Goal: Navigation & Orientation: Find specific page/section

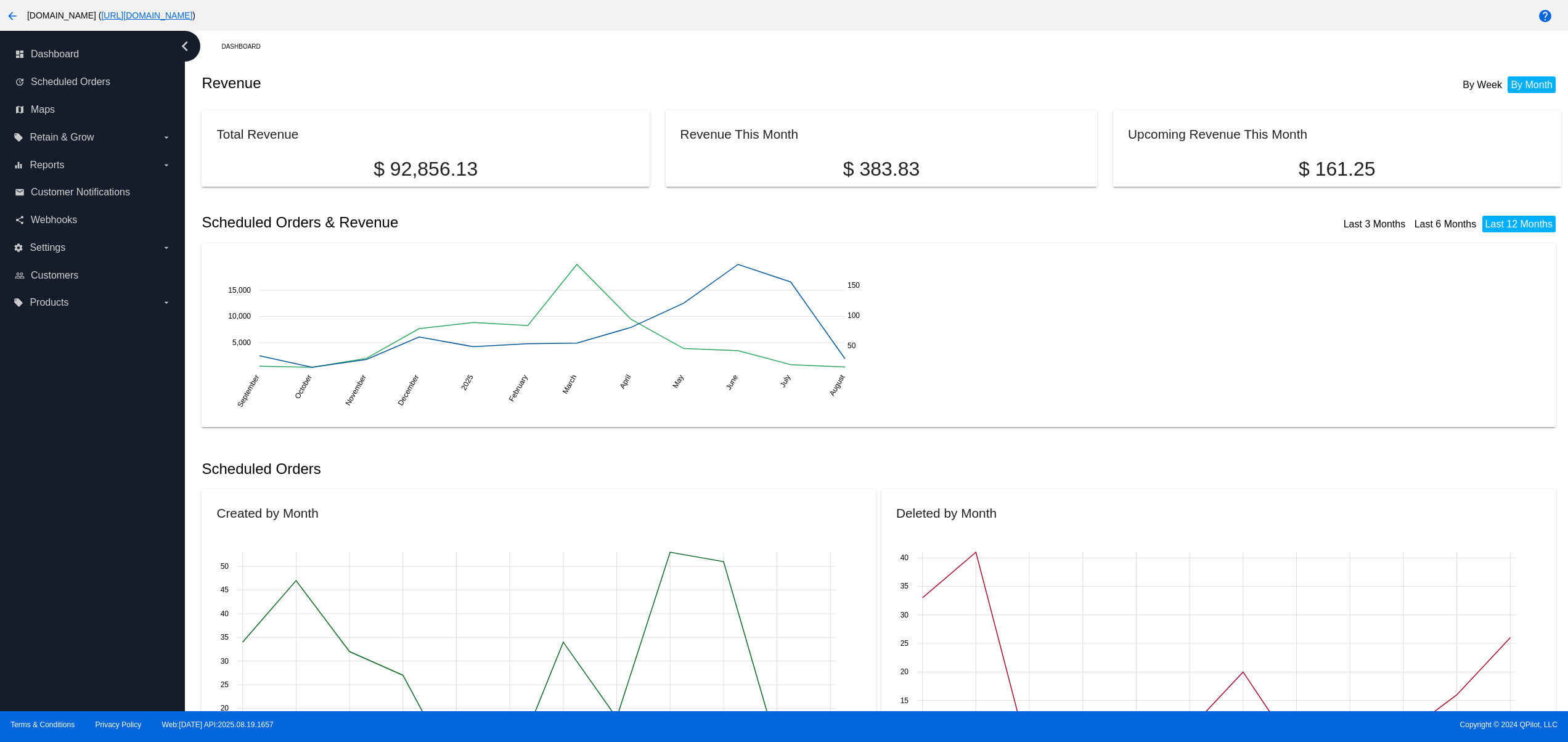
click at [90, 602] on div "dashboard Dashboard update Scheduled Orders map Maps local_offer Retain & Grow …" at bounding box center [92, 371] width 185 height 681
click at [69, 543] on div "dashboard Dashboard update Scheduled Orders map Maps local_offer Retain & Grow …" at bounding box center [92, 371] width 185 height 681
click at [66, 511] on div "dashboard Dashboard update Scheduled Orders map Maps local_offer Retain & Grow …" at bounding box center [92, 371] width 185 height 681
click at [61, 476] on div "dashboard Dashboard update Scheduled Orders map Maps local_offer Retain & Grow …" at bounding box center [92, 371] width 185 height 681
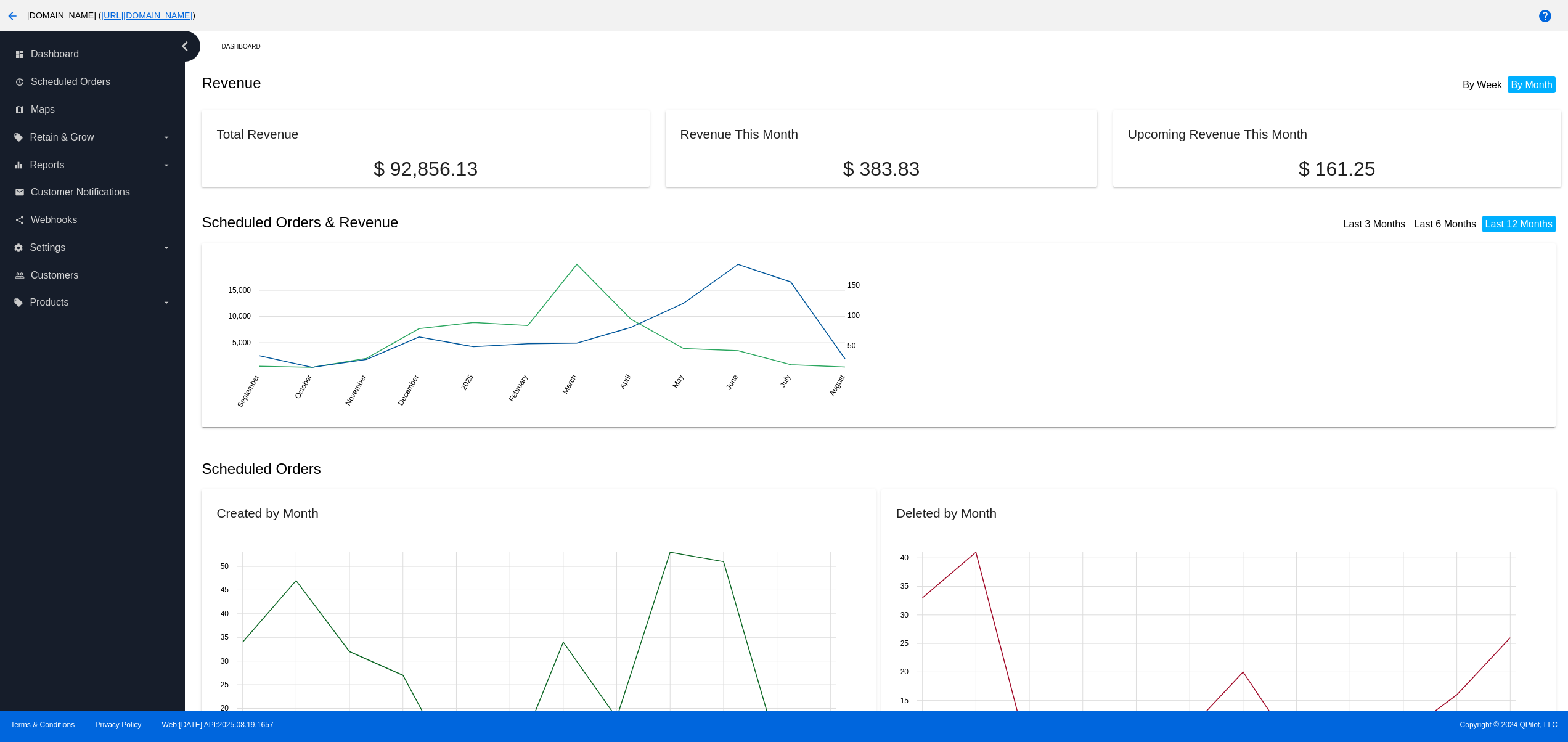
drag, startPoint x: 47, startPoint y: 612, endPoint x: 55, endPoint y: 599, distance: 15.3
click at [47, 615] on div "dashboard Dashboard update Scheduled Orders map Maps local_offer Retain & Grow …" at bounding box center [92, 371] width 185 height 681
click at [62, 550] on div "dashboard Dashboard update Scheduled Orders map Maps local_offer Retain & Grow …" at bounding box center [92, 371] width 185 height 681
click at [71, 511] on div "dashboard Dashboard update Scheduled Orders map Maps local_offer Retain & Grow …" at bounding box center [92, 371] width 185 height 681
click at [72, 476] on div "dashboard Dashboard update Scheduled Orders map Maps local_offer Retain & Grow …" at bounding box center [92, 371] width 185 height 681
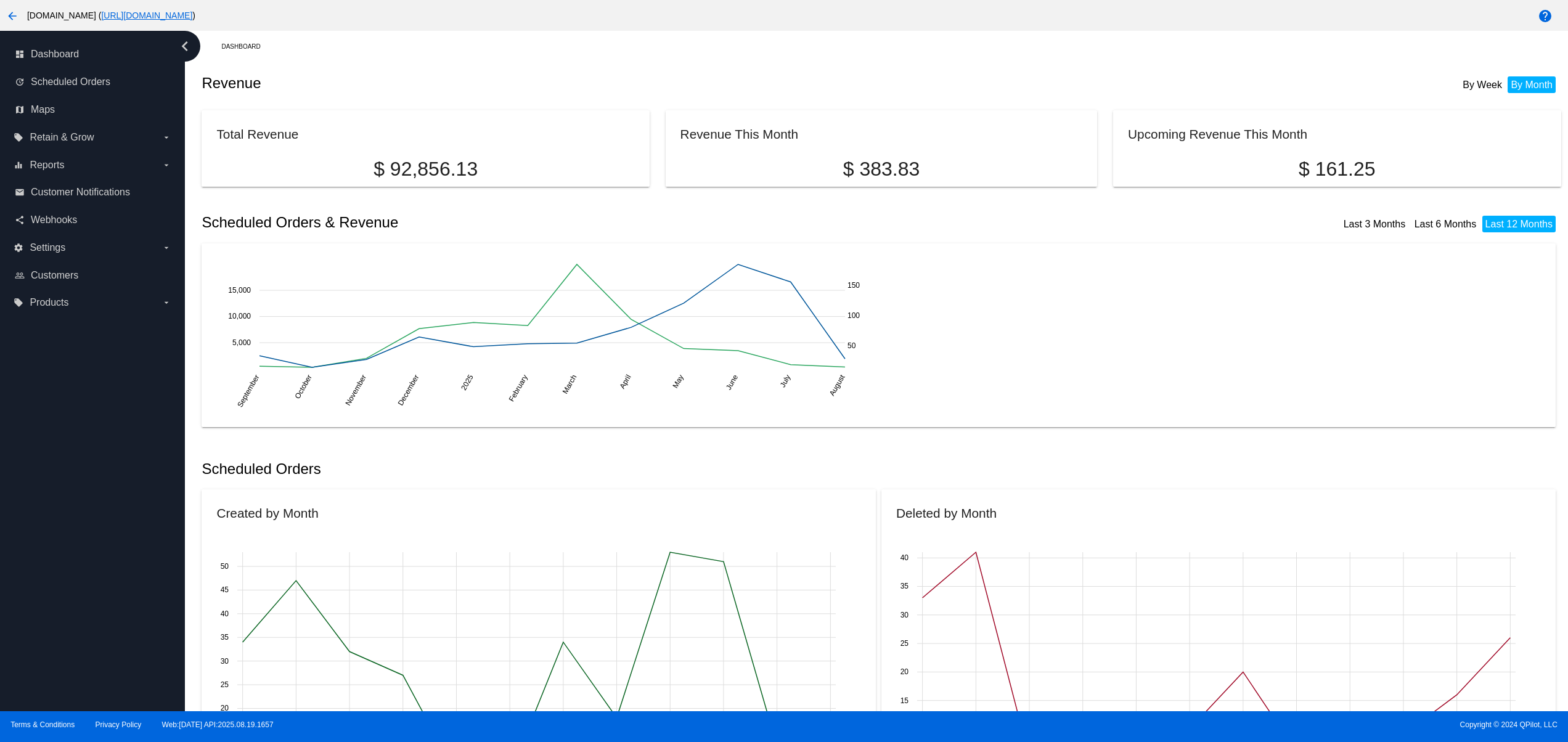
click at [72, 437] on div "dashboard Dashboard update Scheduled Orders map Maps local_offer Retain & Grow …" at bounding box center [92, 371] width 185 height 681
click at [62, 597] on div "dashboard Dashboard update Scheduled Orders map Maps local_offer Retain & Grow …" at bounding box center [92, 371] width 185 height 681
click at [70, 550] on div "dashboard Dashboard update Scheduled Orders map Maps local_offer Retain & Grow …" at bounding box center [92, 371] width 185 height 681
click at [72, 510] on div "dashboard Dashboard update Scheduled Orders map Maps local_offer Retain & Grow …" at bounding box center [92, 371] width 185 height 681
click at [82, 486] on div "dashboard Dashboard update Scheduled Orders map Maps local_offer Retain & Grow …" at bounding box center [92, 371] width 185 height 681
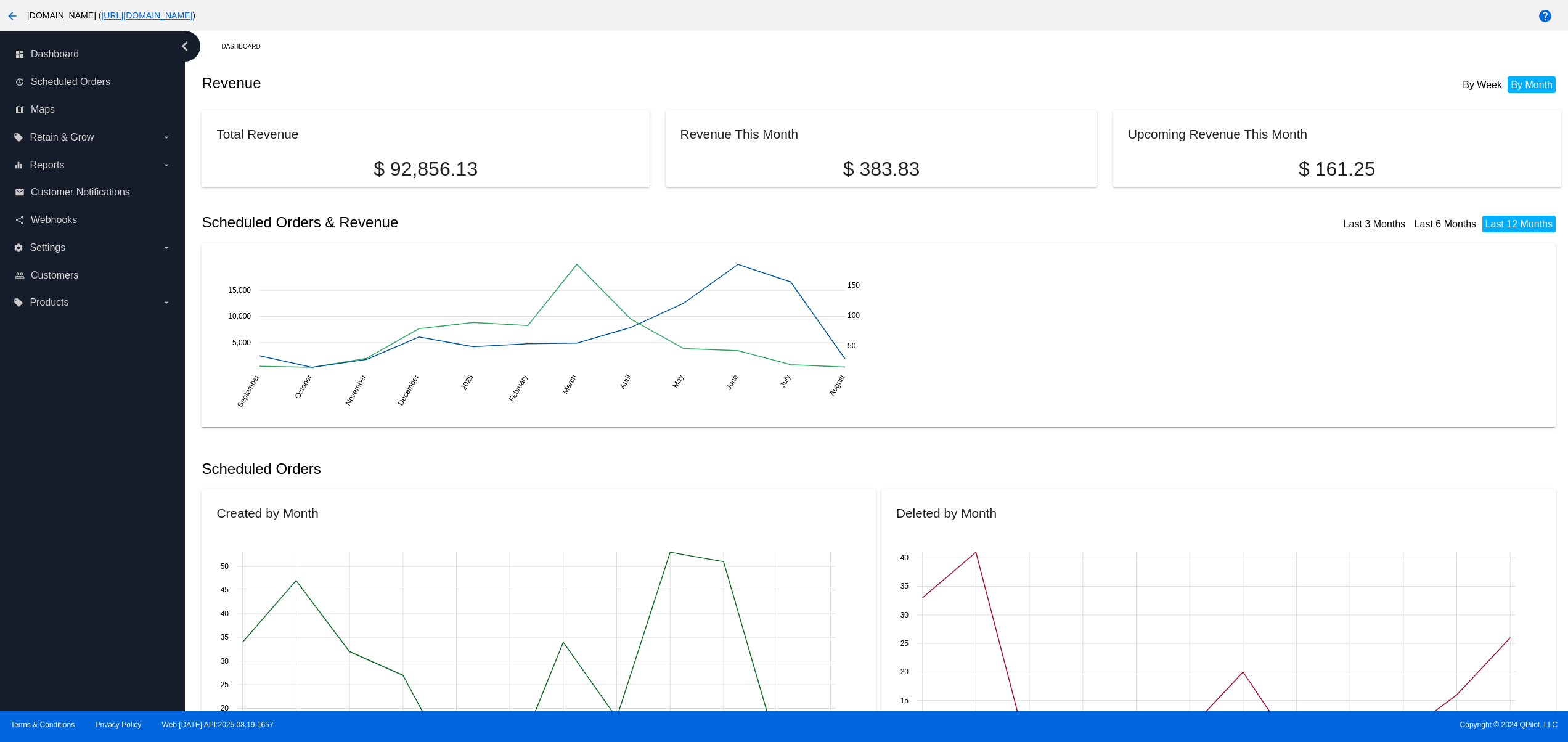
click at [82, 486] on div "dashboard Dashboard update Scheduled Orders map Maps local_offer Retain & Grow …" at bounding box center [92, 371] width 185 height 681
click at [119, 584] on div "dashboard Dashboard update Scheduled Orders map Maps local_offer Retain & Grow …" at bounding box center [92, 371] width 185 height 681
drag, startPoint x: 99, startPoint y: 520, endPoint x: 96, endPoint y: 467, distance: 53.1
click at [99, 519] on div "dashboard Dashboard update Scheduled Orders map Maps local_offer Retain & Grow …" at bounding box center [92, 371] width 185 height 681
click at [91, 437] on div "dashboard Dashboard update Scheduled Orders map Maps local_offer Retain & Grow …" at bounding box center [92, 371] width 185 height 681
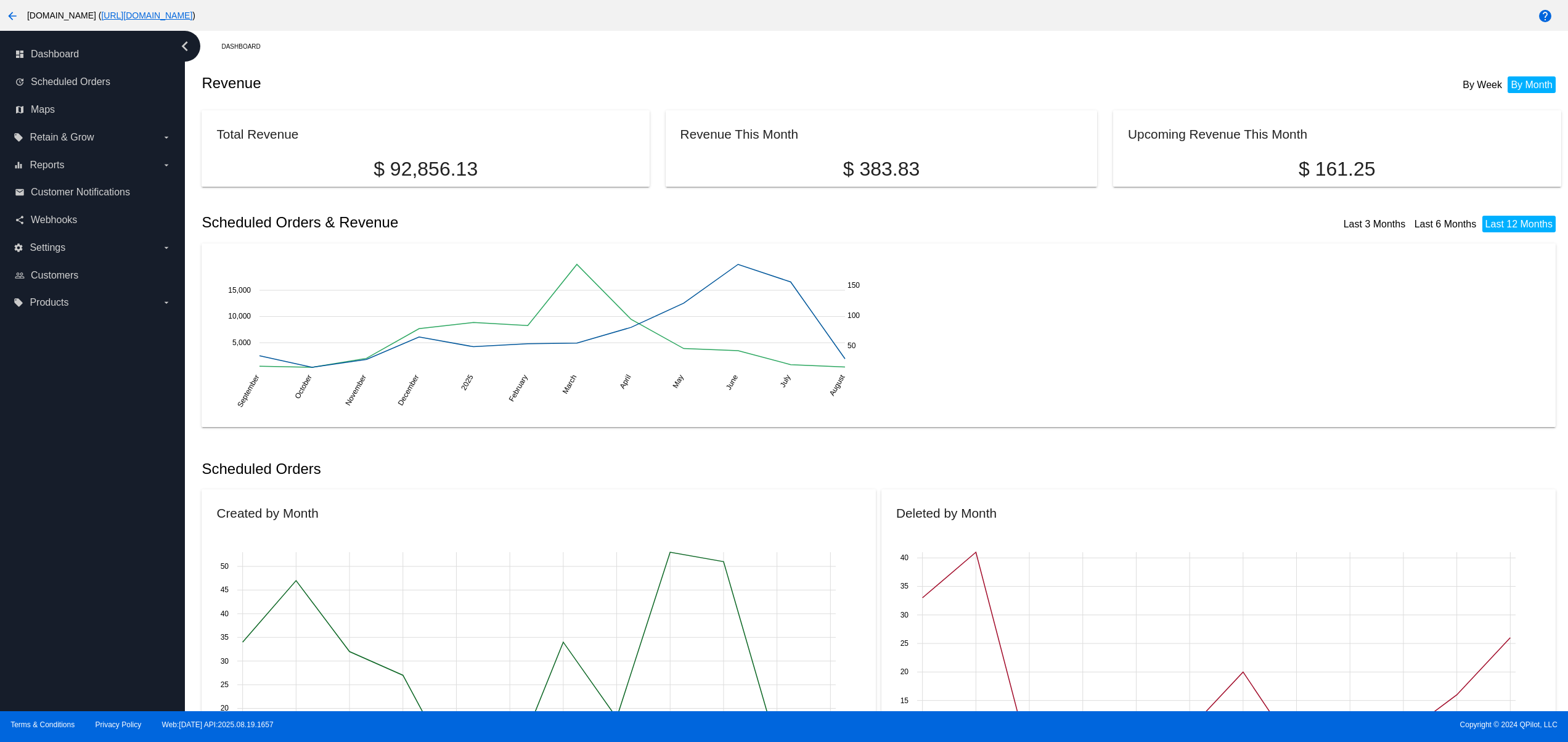
click at [61, 643] on div "dashboard Dashboard update Scheduled Orders map Maps local_offer Retain & Grow …" at bounding box center [92, 371] width 185 height 681
click at [52, 549] on div "dashboard Dashboard update Scheduled Orders map Maps local_offer Retain & Grow …" at bounding box center [92, 371] width 185 height 681
click at [52, 505] on div "dashboard Dashboard update Scheduled Orders map Maps local_offer Retain & Grow …" at bounding box center [92, 371] width 185 height 681
click at [52, 440] on div "dashboard Dashboard update Scheduled Orders map Maps local_offer Retain & Grow …" at bounding box center [92, 371] width 185 height 681
click at [75, 607] on div "dashboard Dashboard update Scheduled Orders map Maps local_offer Retain & Grow …" at bounding box center [92, 371] width 185 height 681
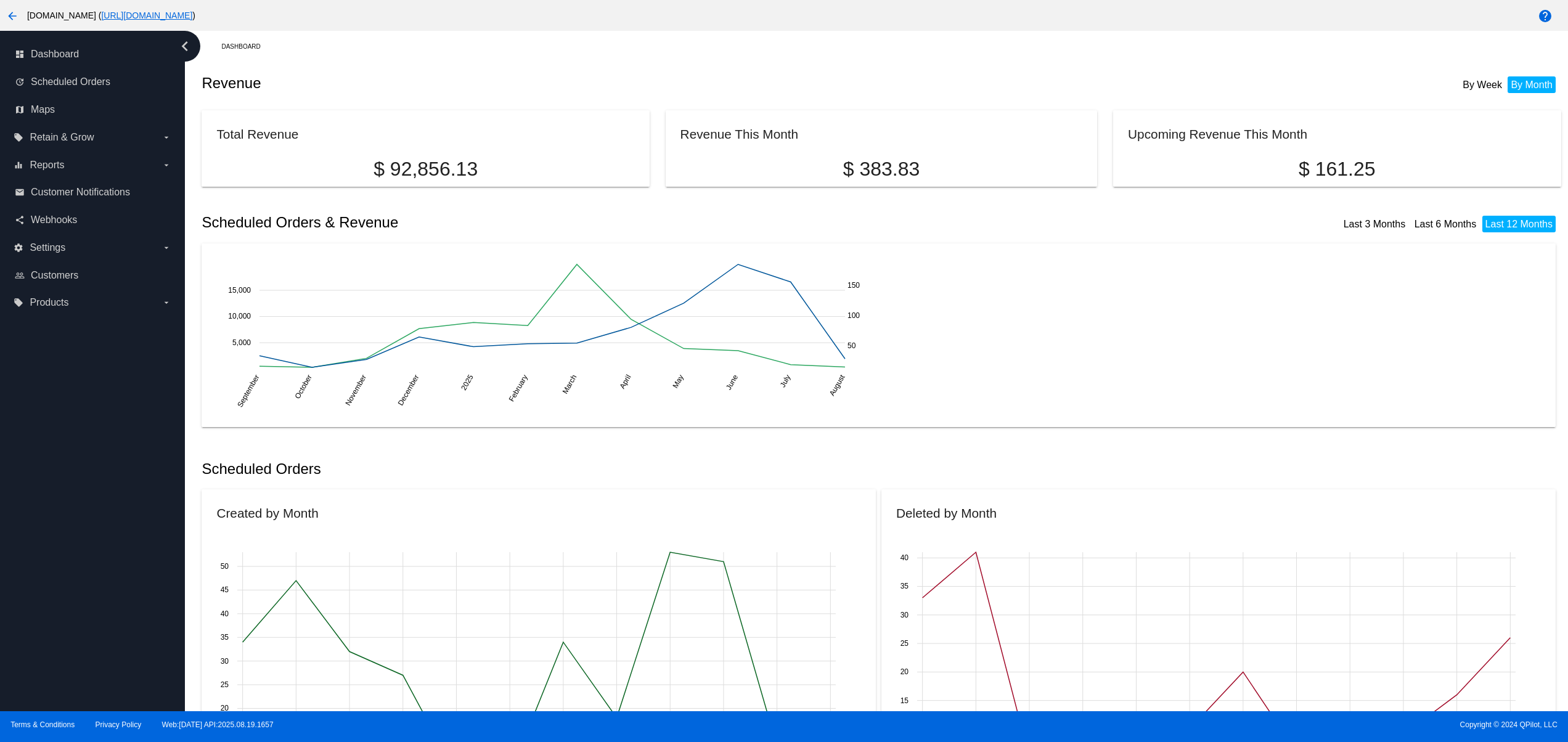
drag, startPoint x: 90, startPoint y: 562, endPoint x: 90, endPoint y: 548, distance: 14.0
click at [90, 559] on div "dashboard Dashboard update Scheduled Orders map Maps local_offer Retain & Grow …" at bounding box center [92, 371] width 185 height 681
click at [100, 503] on div "dashboard Dashboard update Scheduled Orders map Maps local_offer Retain & Grow …" at bounding box center [92, 371] width 185 height 681
click at [102, 422] on div "dashboard Dashboard update Scheduled Orders map Maps local_offer Retain & Grow …" at bounding box center [92, 371] width 185 height 681
click at [82, 603] on div "dashboard Dashboard update Scheduled Orders map Maps local_offer Retain & Grow …" at bounding box center [92, 371] width 185 height 681
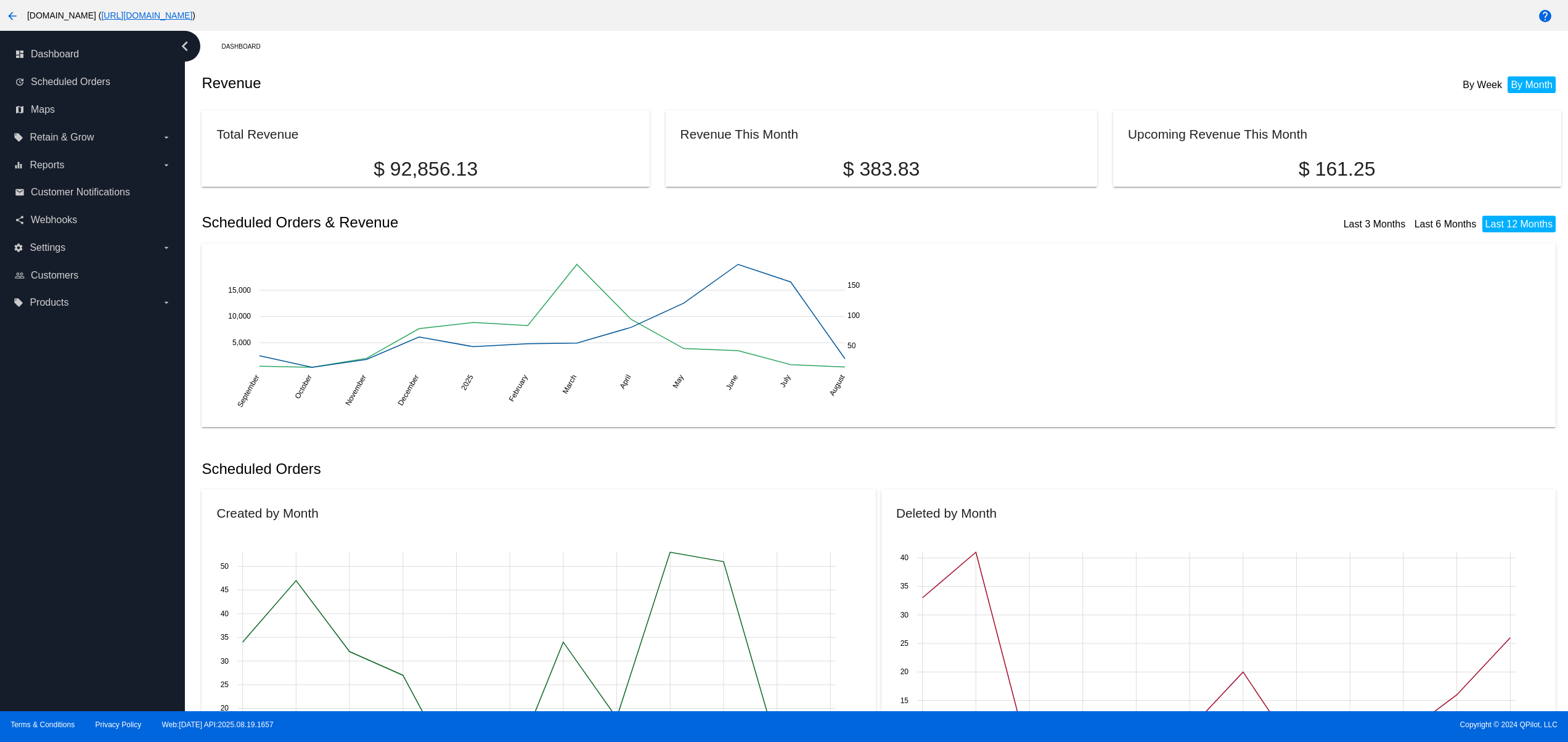
click at [77, 545] on div "dashboard Dashboard update Scheduled Orders map Maps local_offer Retain & Grow …" at bounding box center [92, 371] width 185 height 681
click at [83, 490] on div "dashboard Dashboard update Scheduled Orders map Maps local_offer Retain & Grow …" at bounding box center [92, 371] width 185 height 681
click at [62, 610] on div "dashboard Dashboard update Scheduled Orders map Maps local_offer Retain & Grow …" at bounding box center [92, 371] width 185 height 681
click at [75, 531] on div "dashboard Dashboard update Scheduled Orders map Maps local_offer Retain & Grow …" at bounding box center [92, 371] width 185 height 681
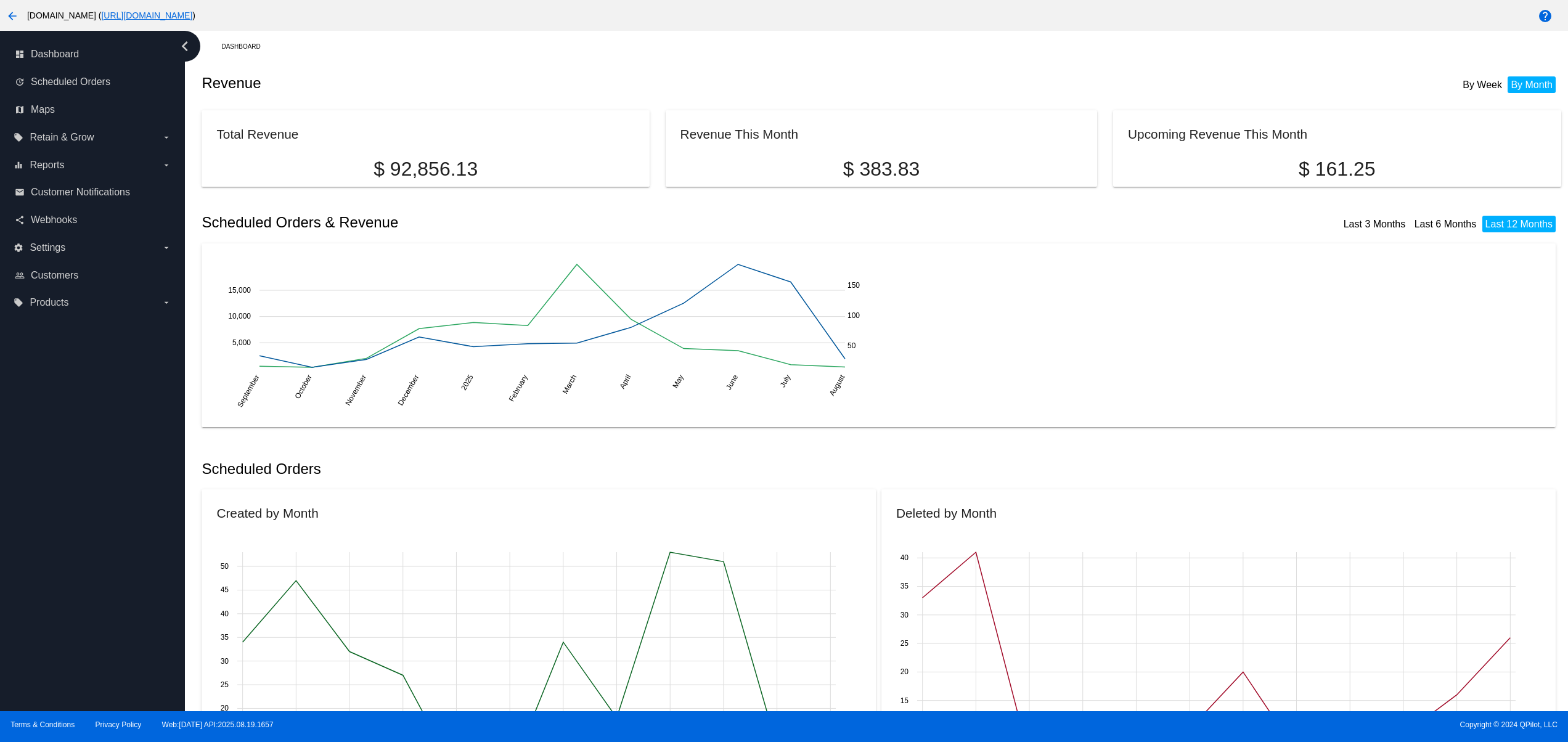
click at [77, 482] on div "dashboard Dashboard update Scheduled Orders map Maps local_offer Retain & Grow …" at bounding box center [92, 371] width 185 height 681
click at [77, 432] on div "dashboard Dashboard update Scheduled Orders map Maps local_offer Retain & Grow …" at bounding box center [92, 371] width 185 height 681
click at [119, 627] on div "dashboard Dashboard update Scheduled Orders map Maps local_offer Retain & Grow …" at bounding box center [92, 371] width 185 height 681
click at [99, 574] on div "dashboard Dashboard update Scheduled Orders map Maps local_offer Retain & Grow …" at bounding box center [92, 371] width 185 height 681
drag, startPoint x: 99, startPoint y: 549, endPoint x: 99, endPoint y: 502, distance: 47.0
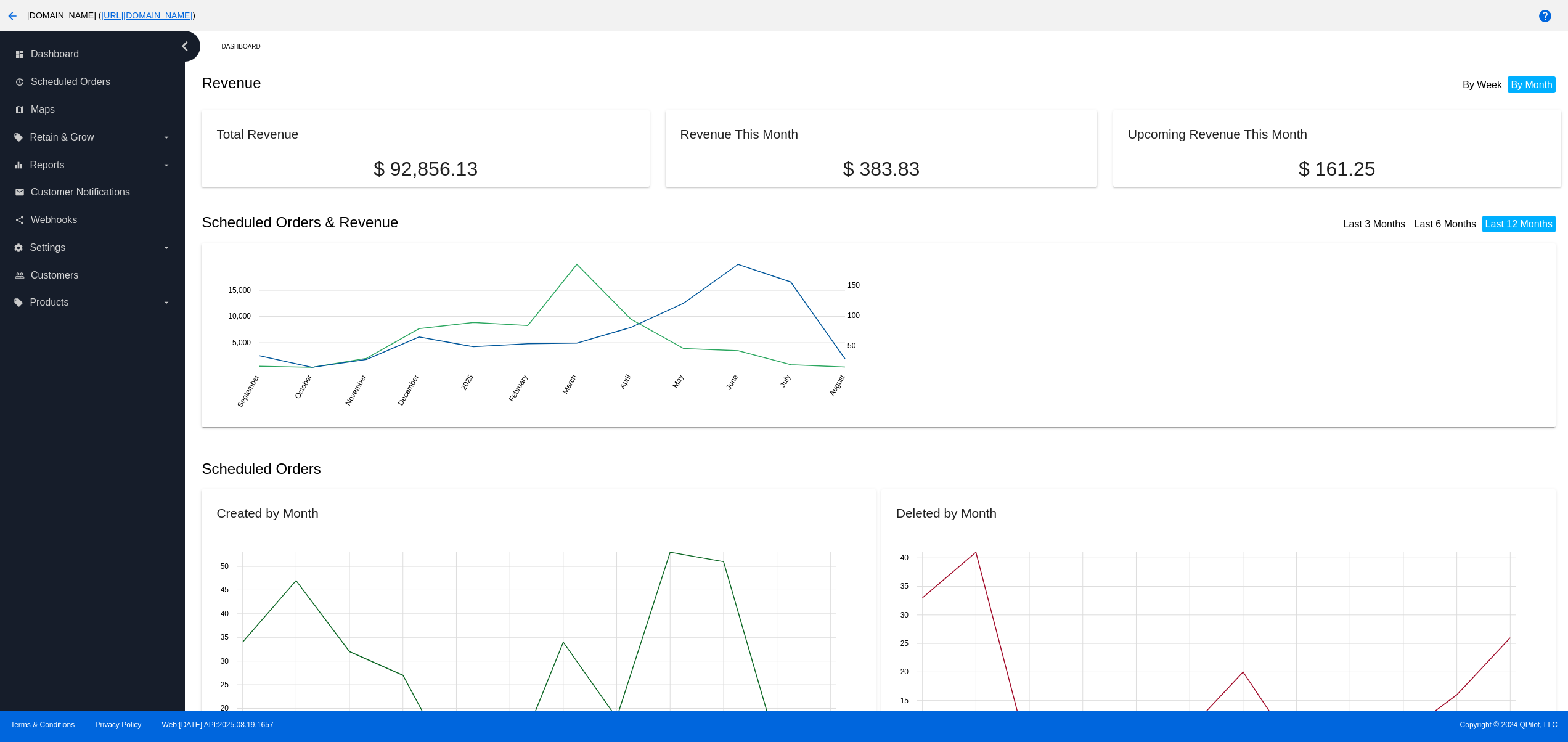
click at [99, 548] on div "dashboard Dashboard update Scheduled Orders map Maps local_offer Retain & Grow …" at bounding box center [92, 371] width 185 height 681
click at [99, 482] on div "dashboard Dashboard update Scheduled Orders map Maps local_offer Retain & Grow …" at bounding box center [92, 371] width 185 height 681
click at [114, 511] on div "dashboard Dashboard update Scheduled Orders map Maps local_offer Retain & Grow …" at bounding box center [92, 371] width 185 height 681
click at [114, 423] on div "dashboard Dashboard update Scheduled Orders map Maps local_offer Retain & Grow …" at bounding box center [92, 371] width 185 height 681
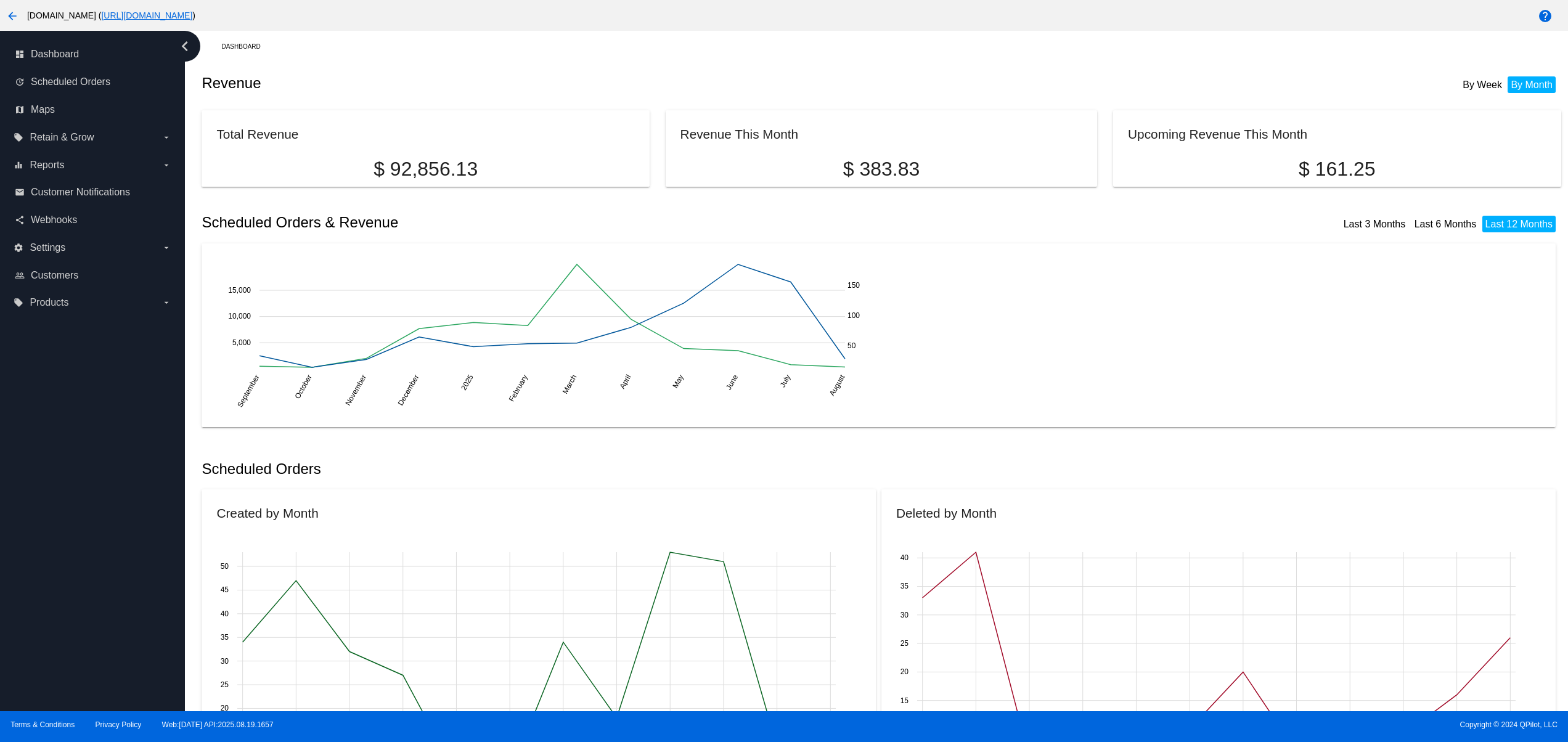
click at [45, 608] on div "dashboard Dashboard update Scheduled Orders map Maps local_offer Retain & Grow …" at bounding box center [92, 371] width 185 height 681
click at [40, 519] on div "dashboard Dashboard update Scheduled Orders map Maps local_offer Retain & Grow …" at bounding box center [92, 371] width 185 height 681
click at [72, 457] on div "dashboard Dashboard update Scheduled Orders map Maps local_offer Retain & Grow …" at bounding box center [92, 371] width 185 height 681
click at [61, 598] on div "dashboard Dashboard update Scheduled Orders map Maps local_offer Retain & Grow …" at bounding box center [92, 371] width 185 height 681
click at [61, 541] on div "dashboard Dashboard update Scheduled Orders map Maps local_offer Retain & Grow …" at bounding box center [92, 371] width 185 height 681
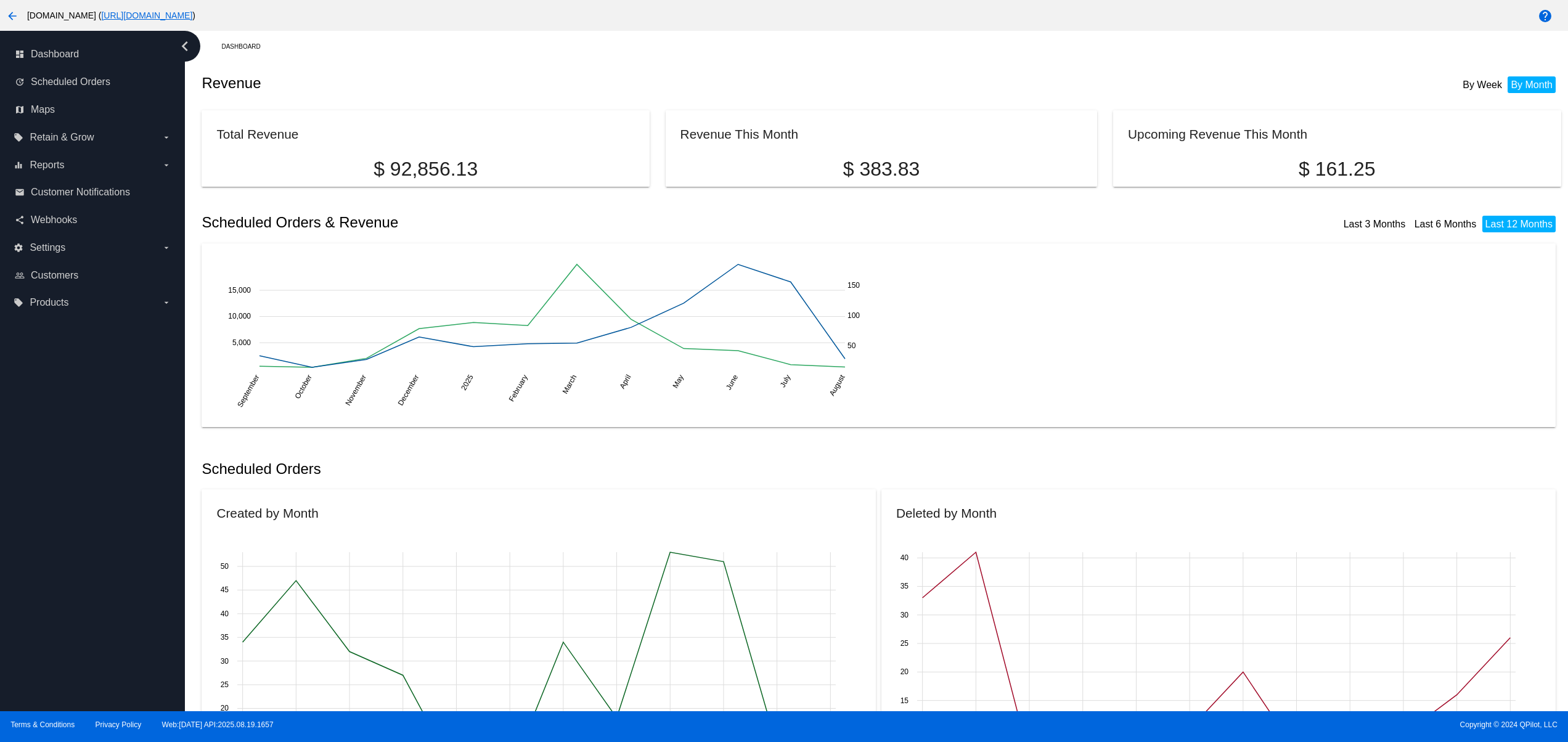
click at [61, 502] on div "dashboard Dashboard update Scheduled Orders map Maps local_offer Retain & Grow …" at bounding box center [92, 371] width 185 height 681
click at [63, 460] on div "dashboard Dashboard update Scheduled Orders map Maps local_offer Retain & Grow …" at bounding box center [92, 371] width 185 height 681
click at [100, 610] on div "dashboard Dashboard update Scheduled Orders map Maps local_offer Retain & Grow …" at bounding box center [92, 371] width 185 height 681
click at [82, 544] on div "dashboard Dashboard update Scheduled Orders map Maps local_offer Retain & Grow …" at bounding box center [92, 371] width 185 height 681
click at [82, 497] on div "dashboard Dashboard update Scheduled Orders map Maps local_offer Retain & Grow …" at bounding box center [92, 371] width 185 height 681
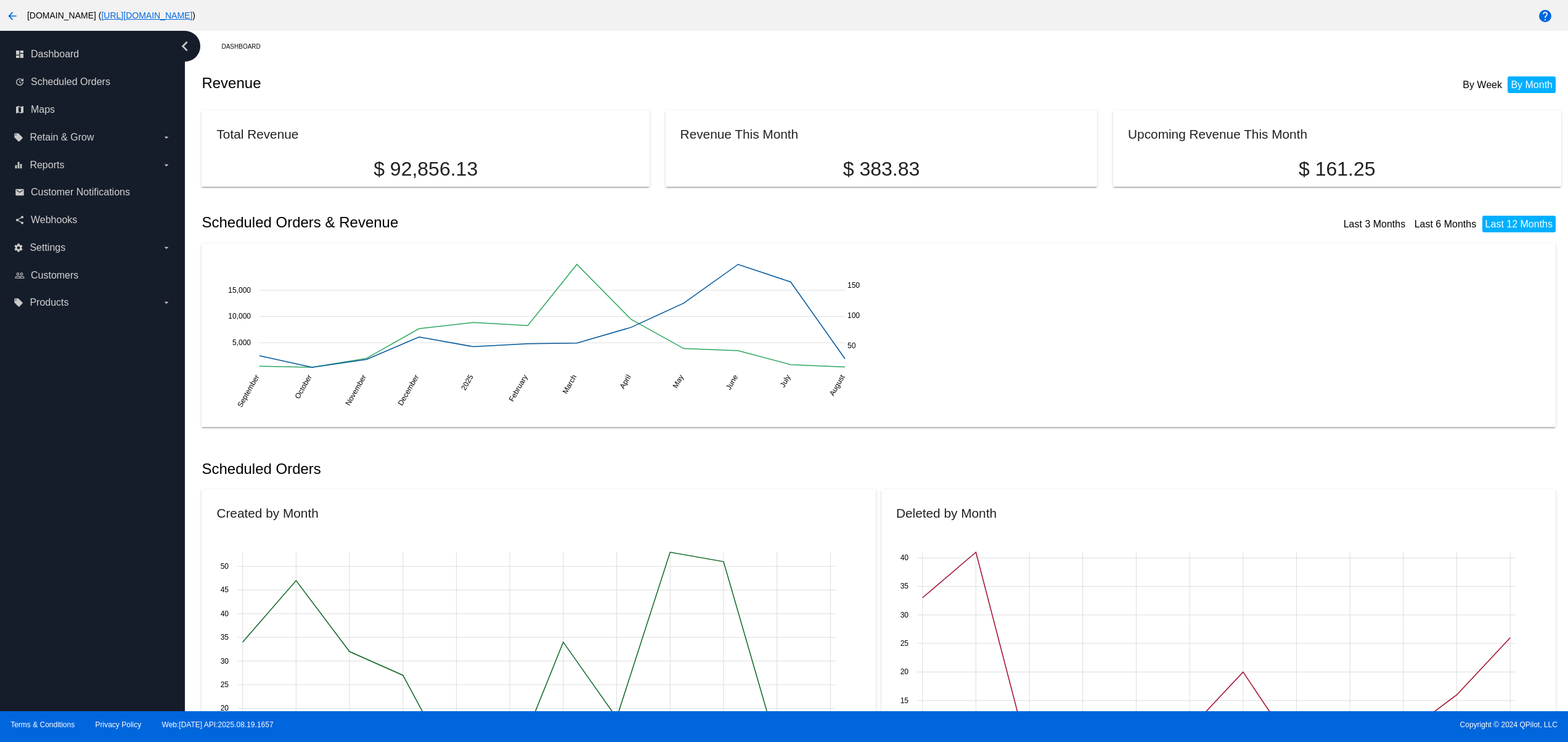
click at [82, 462] on div "dashboard Dashboard update Scheduled Orders map Maps local_offer Retain & Grow …" at bounding box center [92, 371] width 185 height 681
click at [79, 589] on div "dashboard Dashboard update Scheduled Orders map Maps local_offer Retain & Grow …" at bounding box center [92, 371] width 185 height 681
drag, startPoint x: 42, startPoint y: 531, endPoint x: 37, endPoint y: 459, distance: 72.2
click at [42, 530] on div "dashboard Dashboard update Scheduled Orders map Maps local_offer Retain & Grow …" at bounding box center [92, 371] width 185 height 681
click at [37, 459] on div "dashboard Dashboard update Scheduled Orders map Maps local_offer Retain & Grow …" at bounding box center [92, 371] width 185 height 681
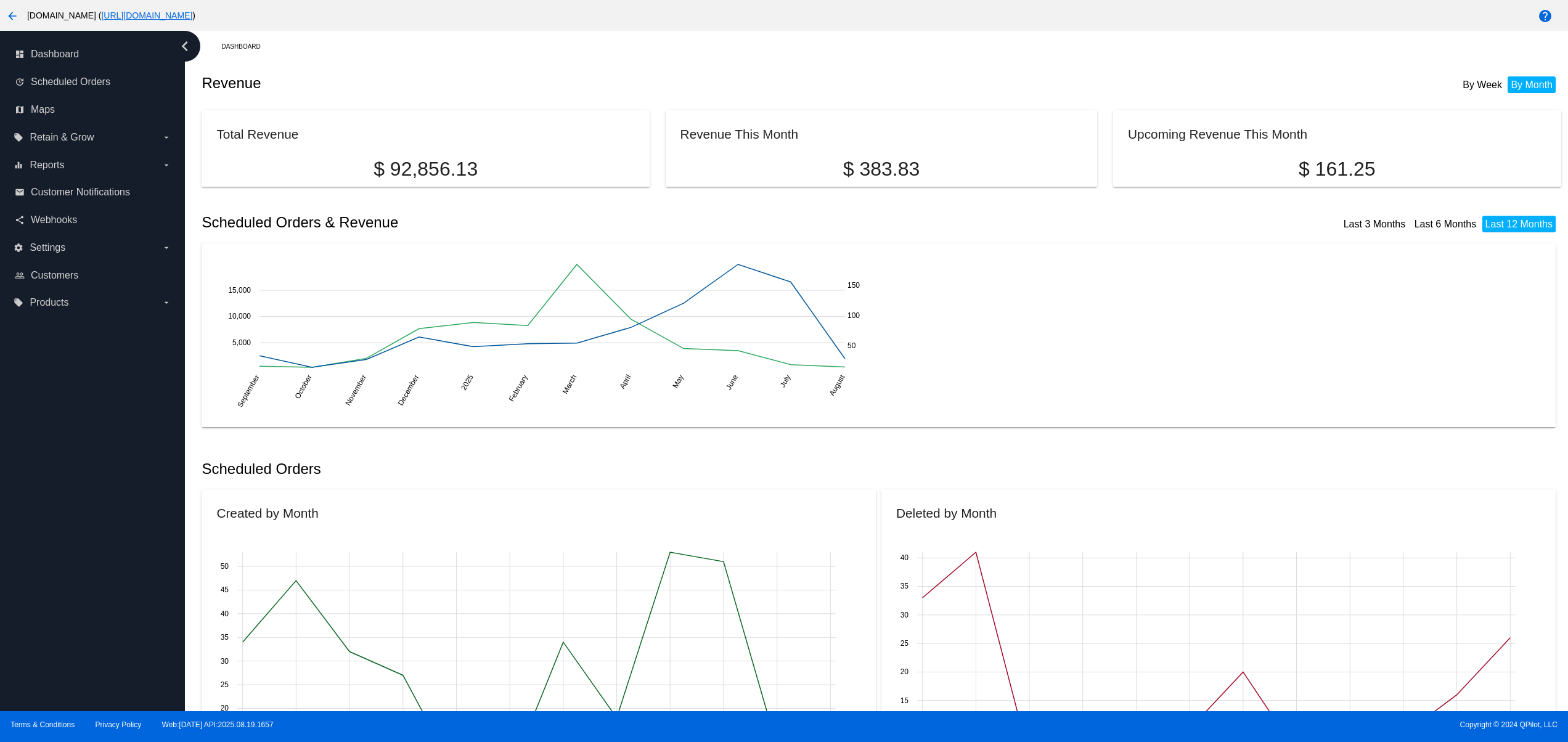
click at [40, 417] on div "dashboard Dashboard update Scheduled Orders map Maps local_offer Retain & Grow …" at bounding box center [92, 371] width 185 height 681
click at [72, 582] on div "dashboard Dashboard update Scheduled Orders map Maps local_offer Retain & Grow …" at bounding box center [92, 371] width 185 height 681
click at [51, 520] on div "dashboard Dashboard update Scheduled Orders map Maps local_offer Retain & Grow …" at bounding box center [92, 371] width 185 height 681
click at [51, 485] on div "dashboard Dashboard update Scheduled Orders map Maps local_offer Retain & Grow …" at bounding box center [92, 371] width 185 height 681
click at [56, 411] on div "dashboard Dashboard update Scheduled Orders map Maps local_offer Retain & Grow …" at bounding box center [92, 371] width 185 height 681
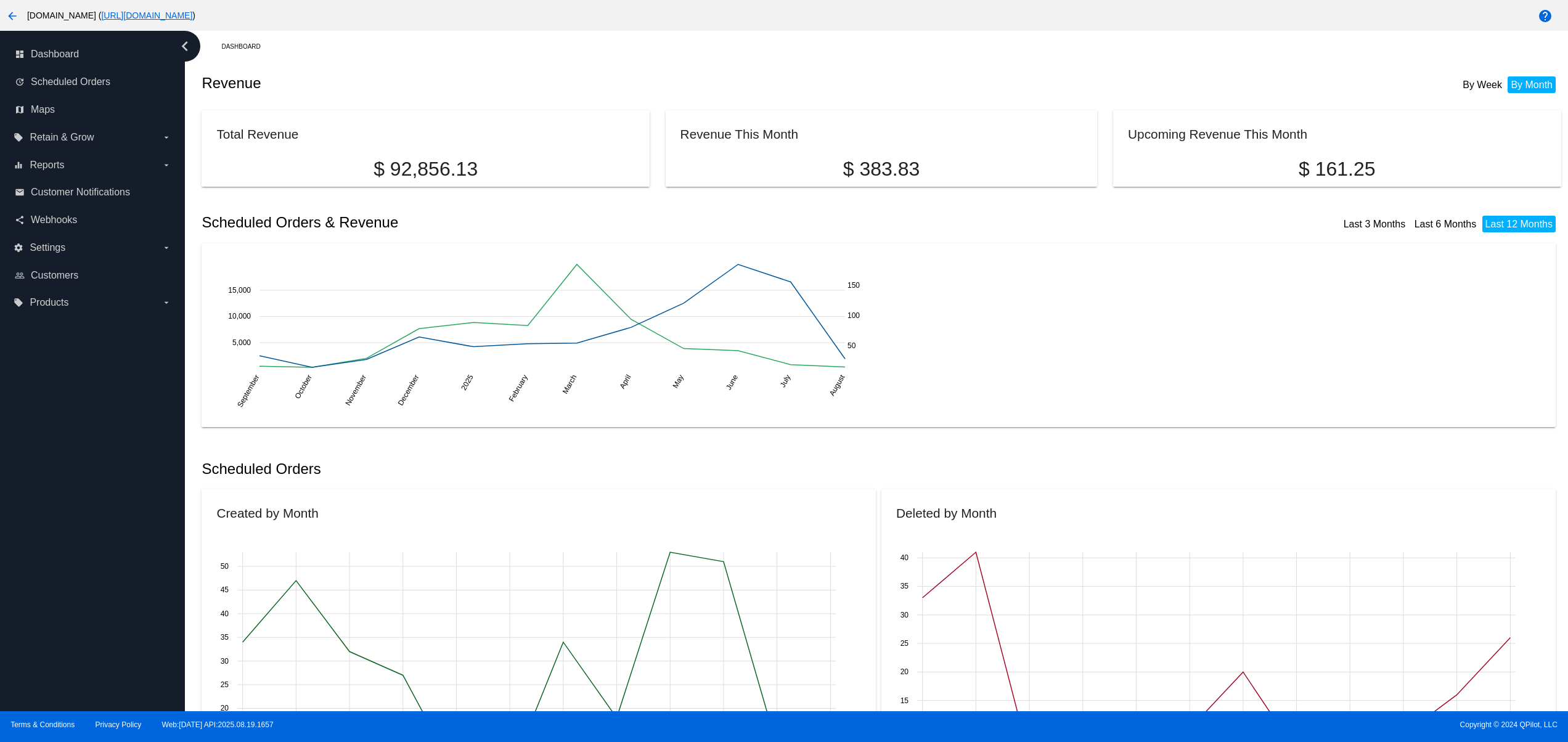
click at [62, 394] on div "dashboard Dashboard update Scheduled Orders map Maps local_offer Retain & Grow …" at bounding box center [92, 371] width 185 height 681
click at [62, 592] on div "dashboard Dashboard update Scheduled Orders map Maps local_offer Retain & Grow …" at bounding box center [92, 371] width 185 height 681
click at [52, 529] on div "dashboard Dashboard update Scheduled Orders map Maps local_offer Retain & Grow …" at bounding box center [92, 371] width 185 height 681
click at [52, 503] on div "dashboard Dashboard update Scheduled Orders map Maps local_offer Retain & Grow …" at bounding box center [92, 371] width 185 height 681
click at [52, 466] on div "dashboard Dashboard update Scheduled Orders map Maps local_offer Retain & Grow …" at bounding box center [92, 371] width 185 height 681
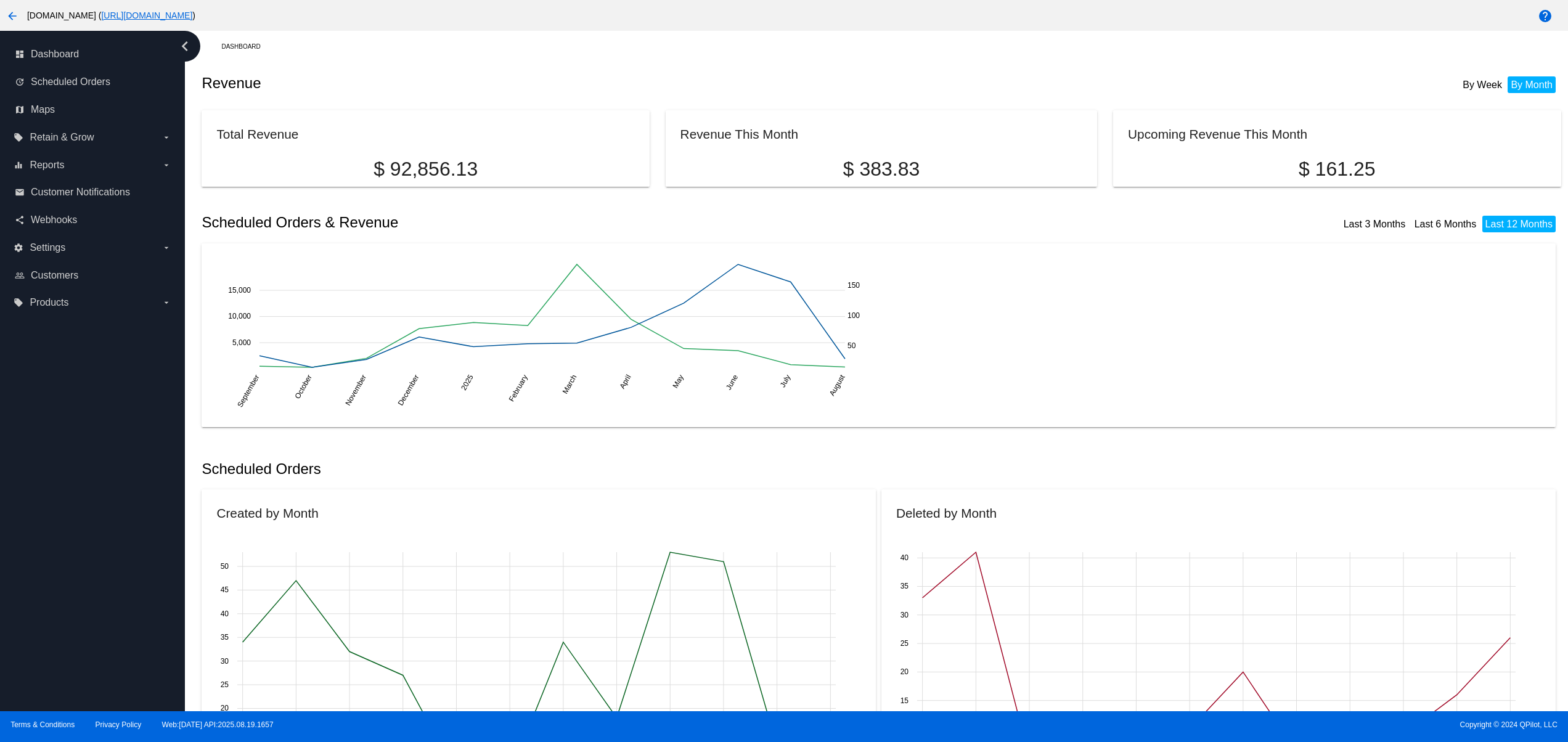
click at [52, 437] on div "dashboard Dashboard update Scheduled Orders map Maps local_offer Retain & Grow …" at bounding box center [92, 371] width 185 height 681
click at [52, 553] on div "dashboard Dashboard update Scheduled Orders map Maps local_offer Retain & Grow …" at bounding box center [92, 371] width 185 height 681
click at [52, 515] on div "dashboard Dashboard update Scheduled Orders map Maps local_offer Retain & Grow …" at bounding box center [92, 371] width 185 height 681
click at [58, 473] on div "dashboard Dashboard update Scheduled Orders map Maps local_offer Retain & Grow …" at bounding box center [92, 371] width 185 height 681
click at [66, 424] on div "dashboard Dashboard update Scheduled Orders map Maps local_offer Retain & Grow …" at bounding box center [92, 371] width 185 height 681
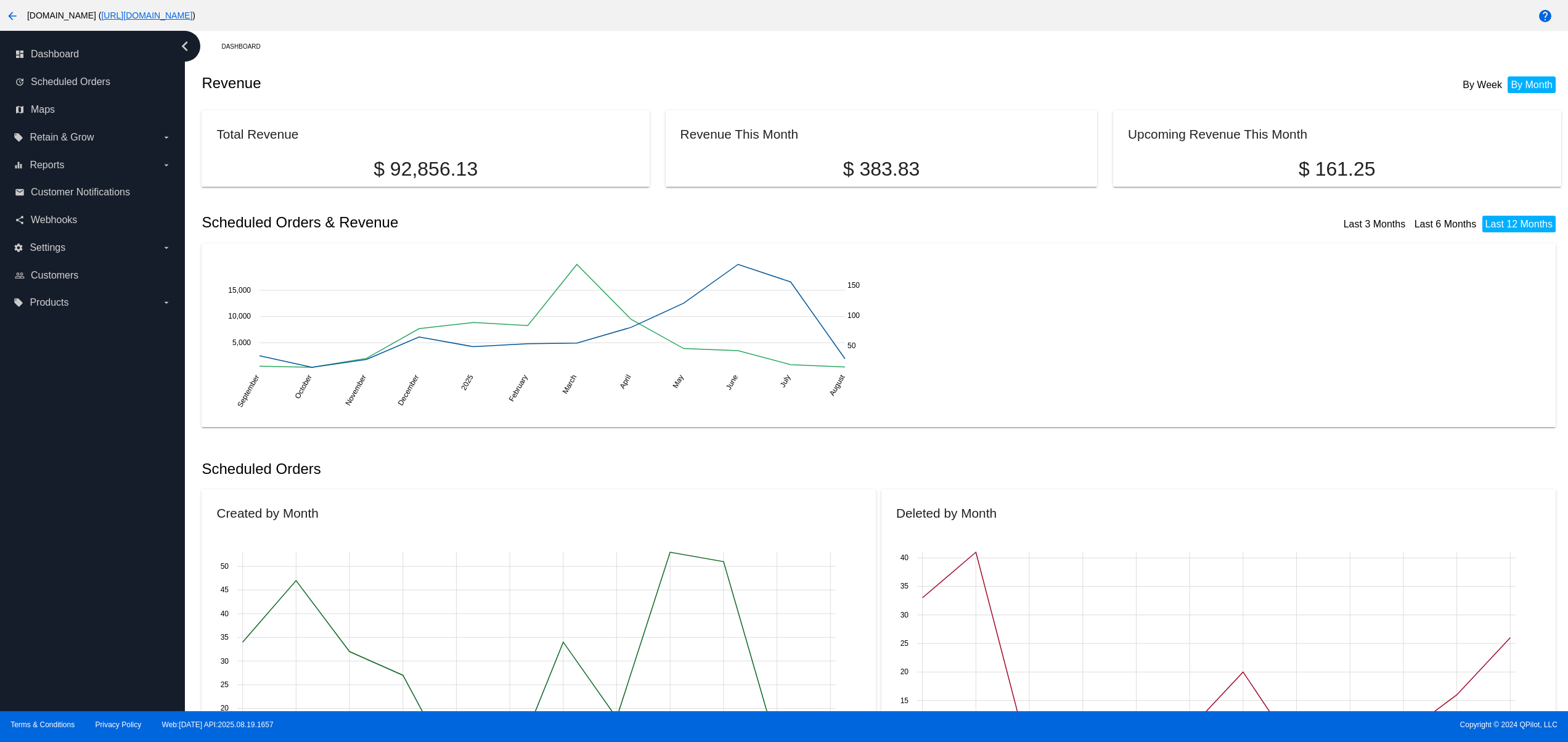
click at [68, 604] on div "dashboard Dashboard update Scheduled Orders map Maps local_offer Retain & Grow …" at bounding box center [92, 371] width 185 height 681
click at [77, 554] on div "dashboard Dashboard update Scheduled Orders map Maps local_offer Retain & Grow …" at bounding box center [92, 371] width 185 height 681
click at [83, 520] on div "dashboard Dashboard update Scheduled Orders map Maps local_offer Retain & Grow …" at bounding box center [92, 371] width 185 height 681
click at [90, 461] on div "dashboard Dashboard update Scheduled Orders map Maps local_offer Retain & Grow …" at bounding box center [92, 371] width 185 height 681
drag, startPoint x: 59, startPoint y: 634, endPoint x: 75, endPoint y: 588, distance: 48.7
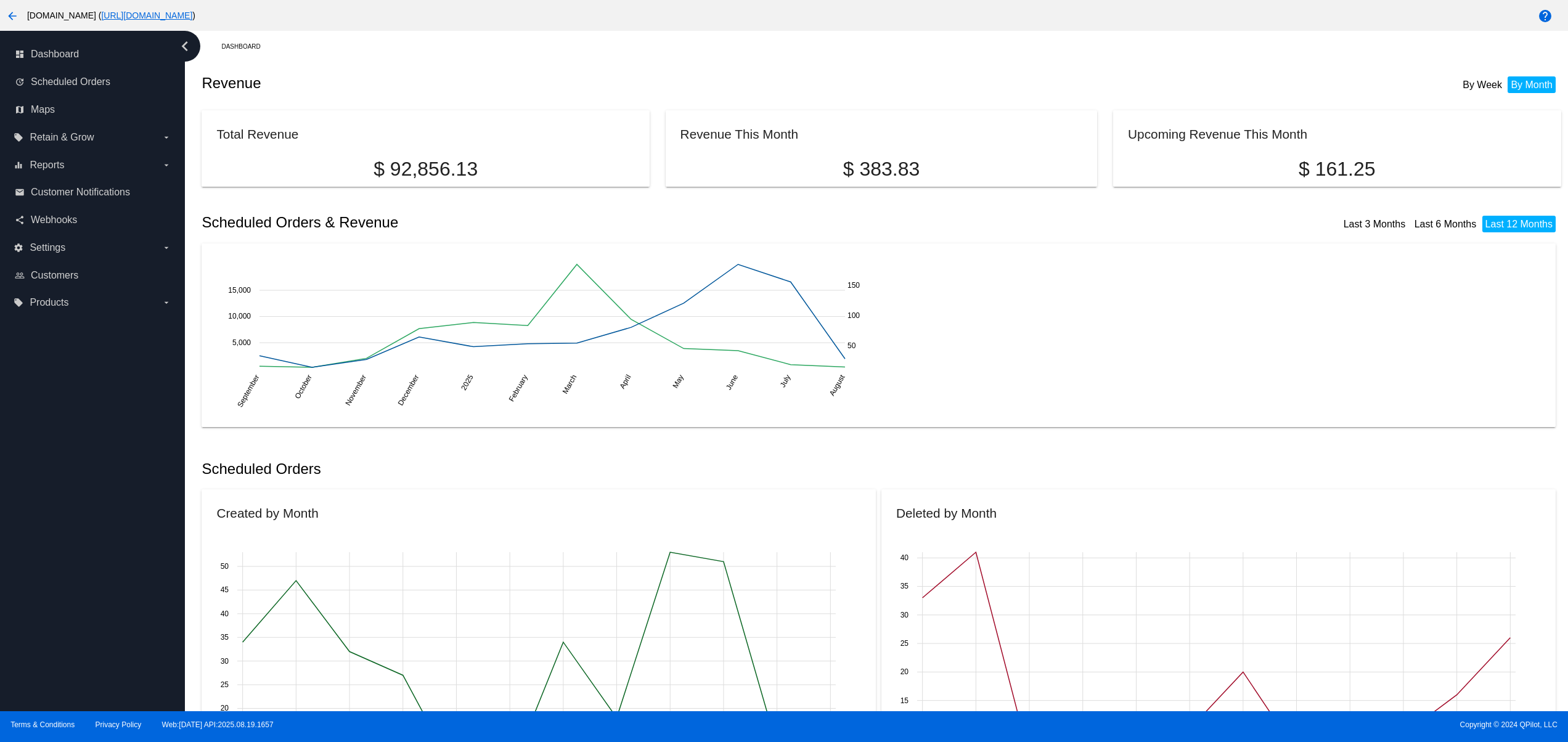
click at [59, 639] on div "dashboard Dashboard update Scheduled Orders map Maps local_offer Retain & Grow …" at bounding box center [92, 371] width 185 height 681
click at [75, 588] on div "dashboard Dashboard update Scheduled Orders map Maps local_offer Retain & Grow …" at bounding box center [92, 371] width 185 height 681
click at [85, 546] on div "dashboard Dashboard update Scheduled Orders map Maps local_offer Retain & Grow …" at bounding box center [92, 371] width 185 height 681
click at [85, 514] on div "dashboard Dashboard update Scheduled Orders map Maps local_offer Retain & Grow …" at bounding box center [92, 371] width 185 height 681
click at [79, 493] on div "dashboard Dashboard update Scheduled Orders map Maps local_offer Retain & Grow …" at bounding box center [92, 371] width 185 height 681
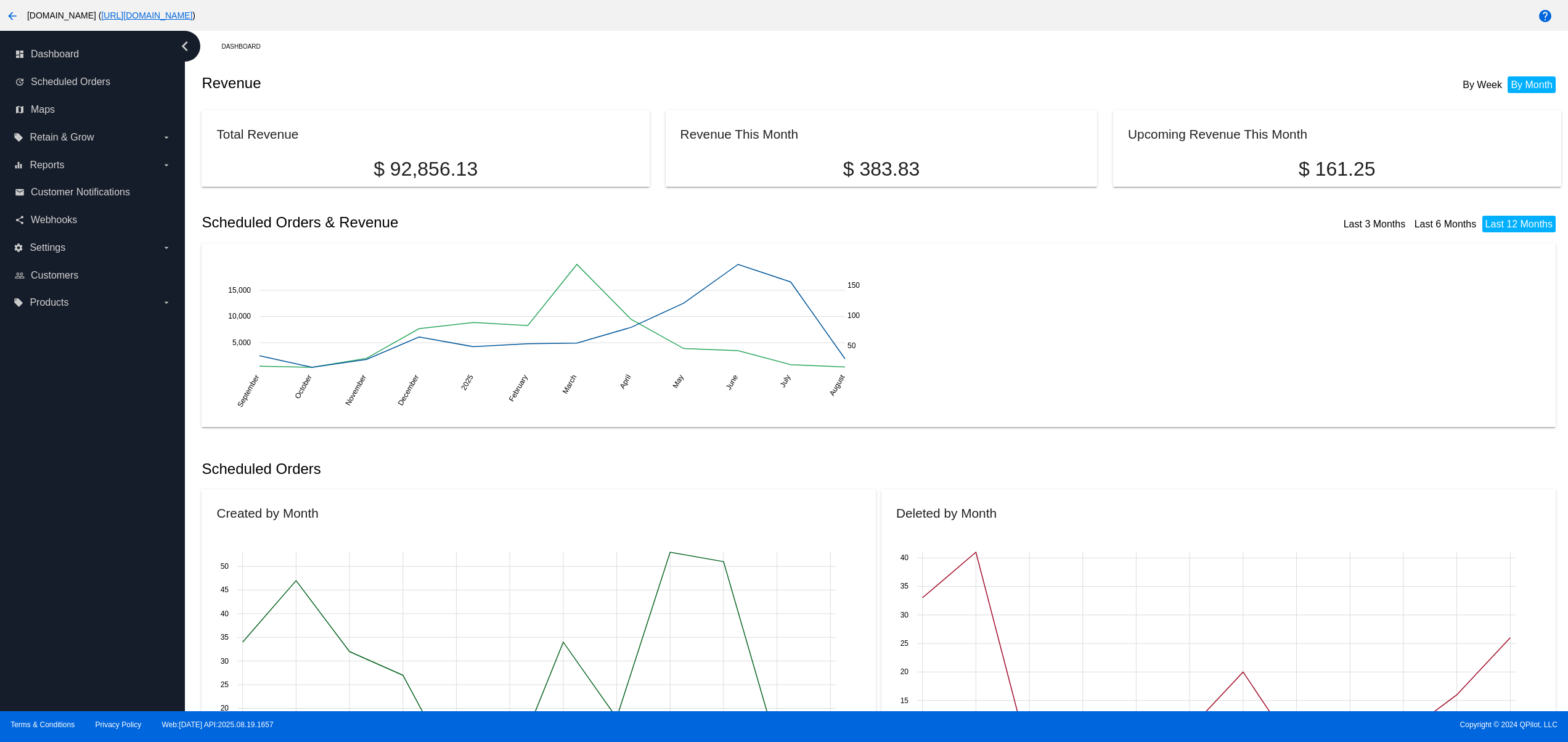
click at [67, 454] on div "dashboard Dashboard update Scheduled Orders map Maps local_offer Retain & Grow …" at bounding box center [92, 371] width 185 height 681
click at [75, 624] on div "dashboard Dashboard update Scheduled Orders map Maps local_offer Retain & Grow …" at bounding box center [92, 371] width 185 height 681
drag, startPoint x: 83, startPoint y: 577, endPoint x: 83, endPoint y: 569, distance: 8.0
click at [83, 576] on div "dashboard Dashboard update Scheduled Orders map Maps local_offer Retain & Grow …" at bounding box center [92, 371] width 185 height 681
click at [85, 528] on div "dashboard Dashboard update Scheduled Orders map Maps local_offer Retain & Grow …" at bounding box center [92, 371] width 185 height 681
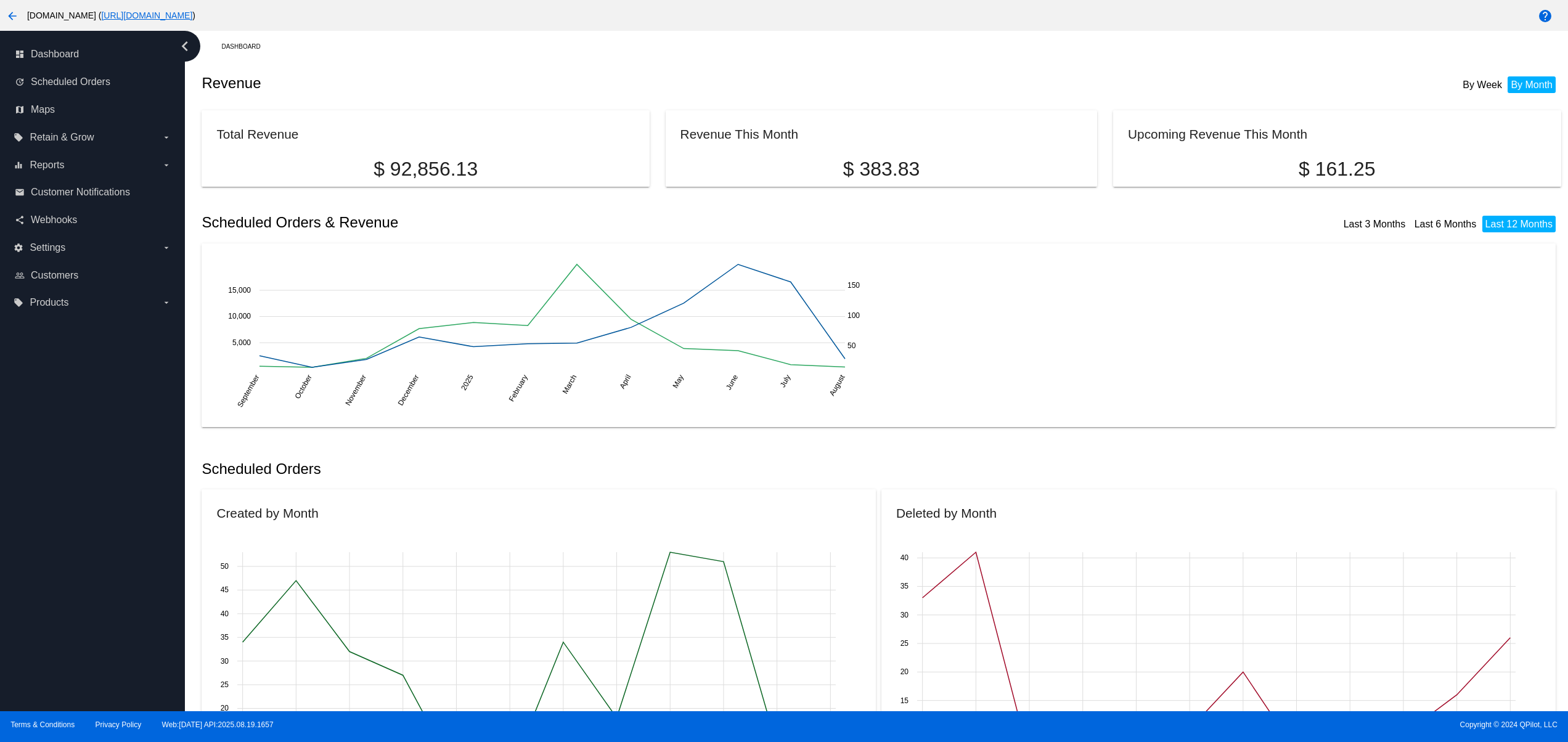
click at [81, 493] on div "dashboard Dashboard update Scheduled Orders map Maps local_offer Retain & Grow …" at bounding box center [92, 371] width 185 height 681
click at [32, 632] on div "dashboard Dashboard update Scheduled Orders map Maps local_offer Retain & Grow …" at bounding box center [92, 371] width 185 height 681
click at [25, 576] on div "dashboard Dashboard update Scheduled Orders map Maps local_offer Retain & Grow …" at bounding box center [92, 371] width 185 height 681
click at [16, 543] on div "dashboard Dashboard update Scheduled Orders map Maps local_offer Retain & Grow …" at bounding box center [92, 371] width 185 height 681
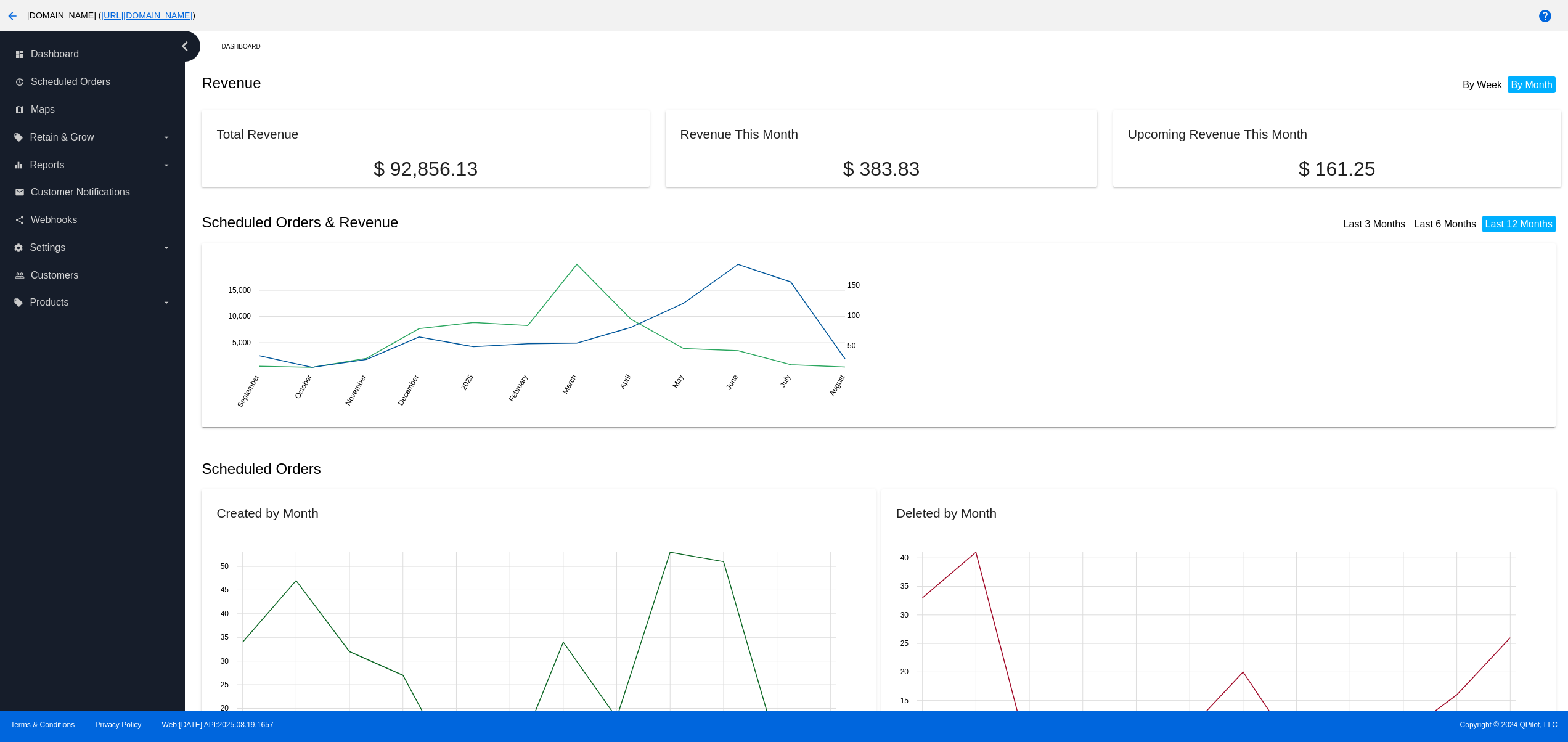
click at [16, 475] on div "dashboard Dashboard update Scheduled Orders map Maps local_offer Retain & Grow …" at bounding box center [92, 371] width 185 height 681
click at [82, 652] on div "dashboard Dashboard update Scheduled Orders map Maps local_offer Retain & Grow …" at bounding box center [92, 371] width 185 height 681
click at [77, 559] on div "dashboard Dashboard update Scheduled Orders map Maps local_offer Retain & Grow …" at bounding box center [92, 371] width 185 height 681
click at [69, 521] on div "dashboard Dashboard update Scheduled Orders map Maps local_offer Retain & Grow …" at bounding box center [92, 371] width 185 height 681
click at [68, 495] on div "dashboard Dashboard update Scheduled Orders map Maps local_offer Retain & Grow …" at bounding box center [92, 371] width 185 height 681
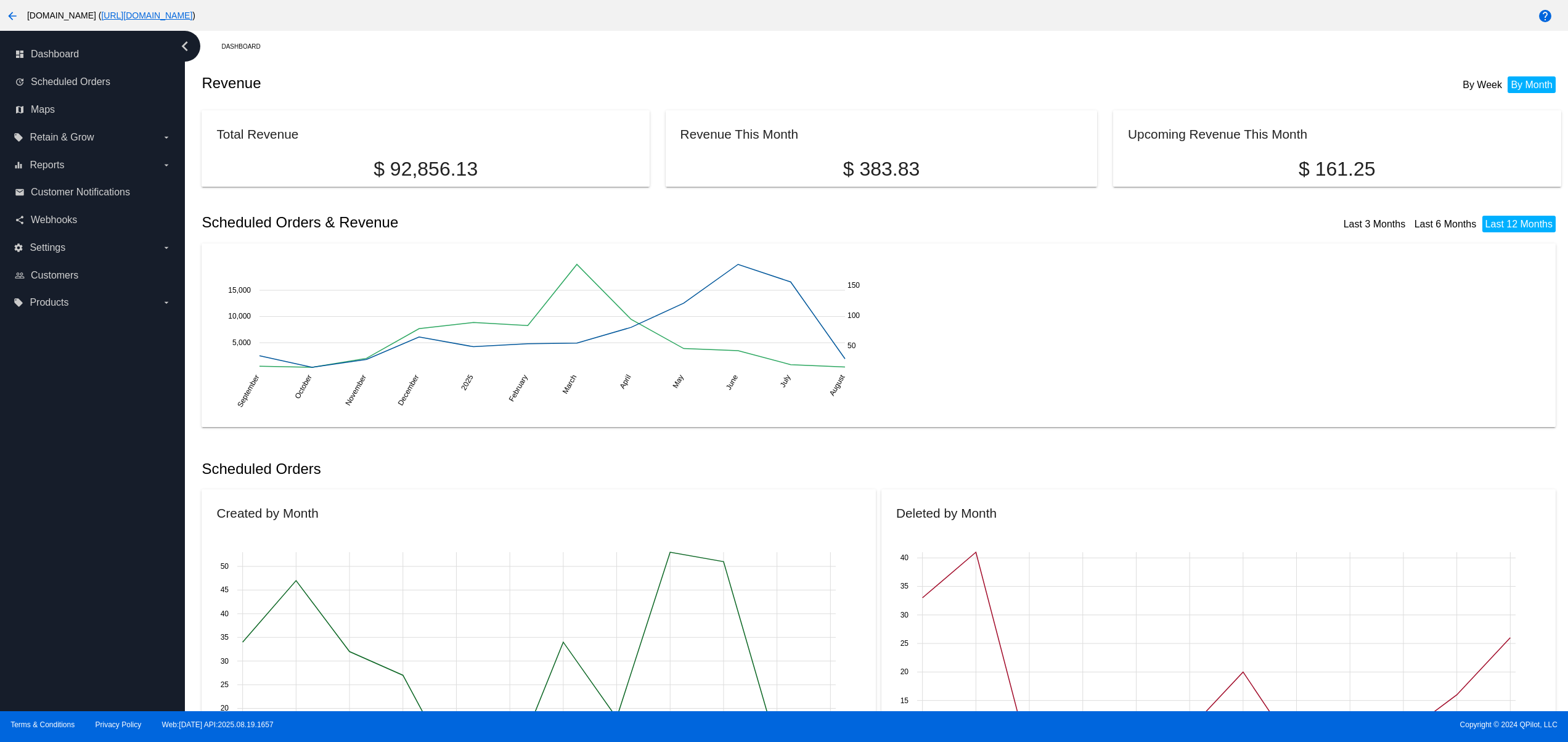
click at [71, 612] on div "dashboard Dashboard update Scheduled Orders map Maps local_offer Retain & Grow …" at bounding box center [92, 371] width 185 height 681
click at [72, 574] on div "dashboard Dashboard update Scheduled Orders map Maps local_offer Retain & Grow …" at bounding box center [92, 371] width 185 height 681
click at [73, 516] on div "dashboard Dashboard update Scheduled Orders map Maps local_offer Retain & Grow …" at bounding box center [92, 371] width 185 height 681
click at [65, 575] on div "dashboard Dashboard update Scheduled Orders map Maps local_offer Retain & Grow …" at bounding box center [92, 371] width 185 height 681
click at [105, 502] on div "dashboard Dashboard update Scheduled Orders map Maps local_offer Retain & Grow …" at bounding box center [92, 371] width 185 height 681
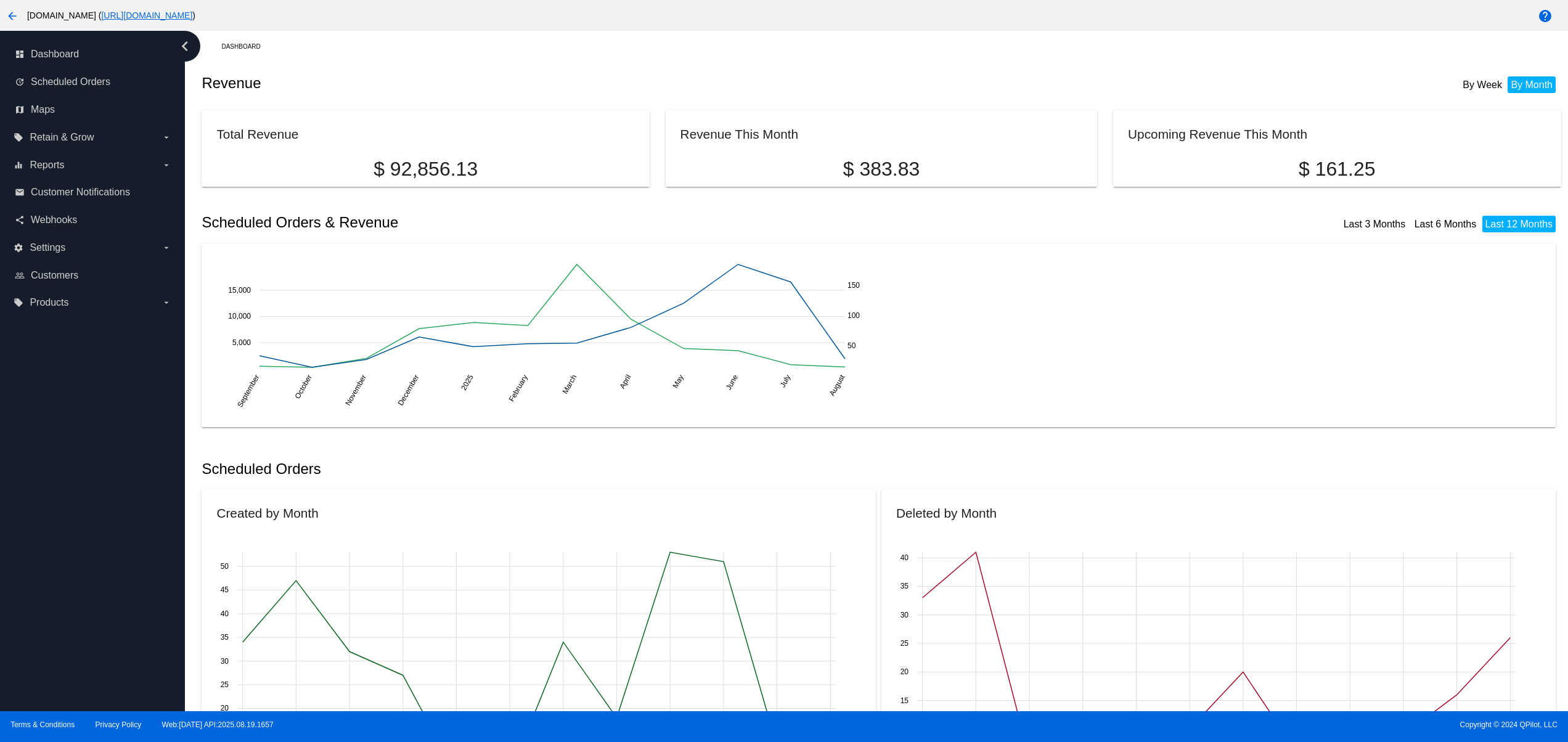
click at [96, 464] on div "dashboard Dashboard update Scheduled Orders map Maps local_offer Retain & Grow …" at bounding box center [92, 371] width 185 height 681
click at [136, 589] on div "dashboard Dashboard update Scheduled Orders map Maps local_offer Retain & Grow …" at bounding box center [92, 371] width 185 height 681
click at [105, 559] on div "dashboard Dashboard update Scheduled Orders map Maps local_offer Retain & Grow …" at bounding box center [92, 371] width 185 height 681
click at [79, 498] on div "dashboard Dashboard update Scheduled Orders map Maps local_offer Retain & Grow …" at bounding box center [92, 371] width 185 height 681
click at [72, 467] on div "dashboard Dashboard update Scheduled Orders map Maps local_offer Retain & Grow …" at bounding box center [92, 371] width 185 height 681
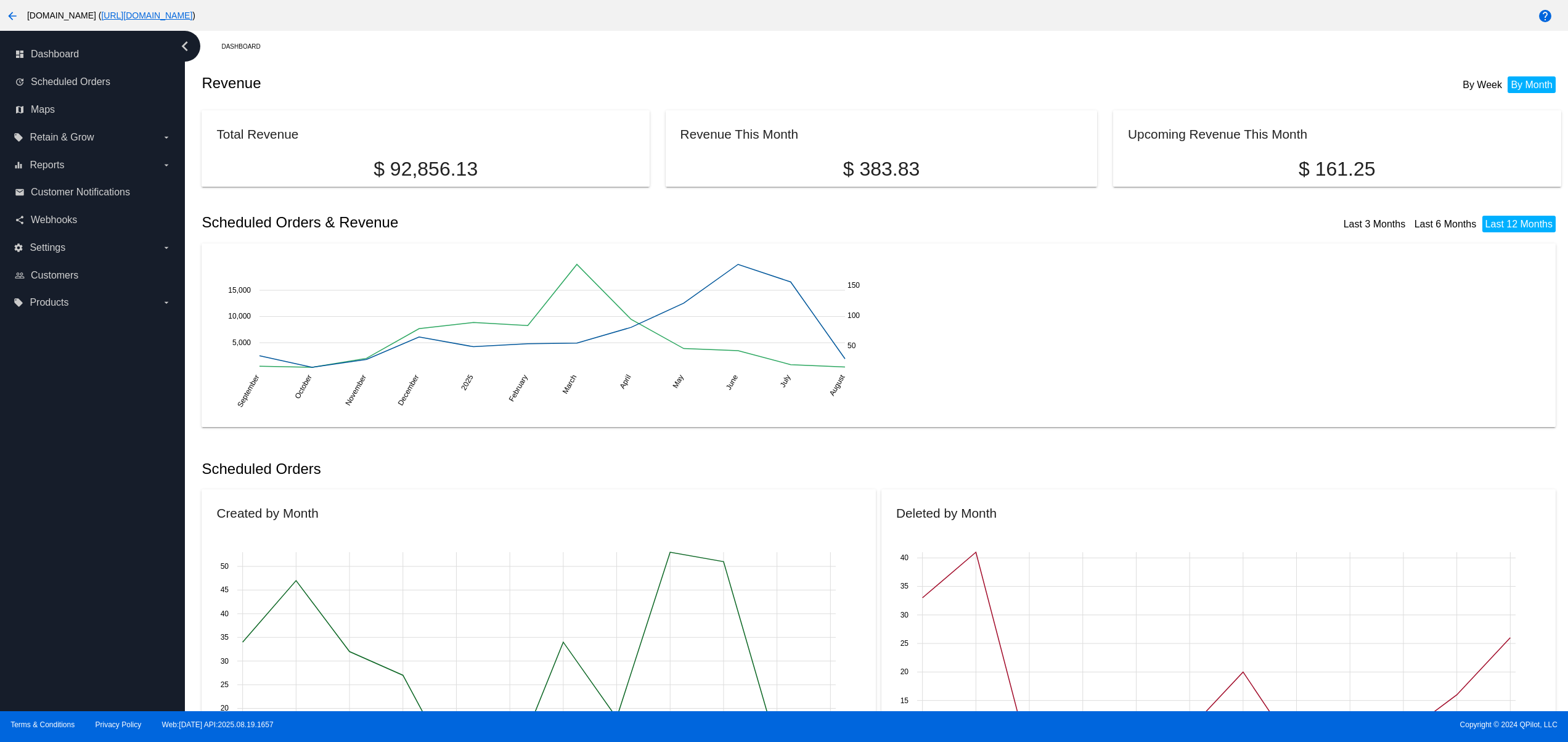
click at [83, 673] on div "dashboard Dashboard update Scheduled Orders map Maps local_offer Retain & Grow …" at bounding box center [92, 371] width 185 height 681
click at [57, 622] on div "dashboard Dashboard update Scheduled Orders map Maps local_offer Retain & Grow …" at bounding box center [92, 371] width 185 height 681
click at [57, 562] on div "dashboard Dashboard update Scheduled Orders map Maps local_offer Retain & Grow …" at bounding box center [92, 371] width 185 height 681
click at [87, 567] on div "dashboard Dashboard update Scheduled Orders map Maps local_offer Retain & Grow …" at bounding box center [92, 371] width 185 height 681
click at [85, 495] on div "dashboard Dashboard update Scheduled Orders map Maps local_offer Retain & Grow …" at bounding box center [92, 371] width 185 height 681
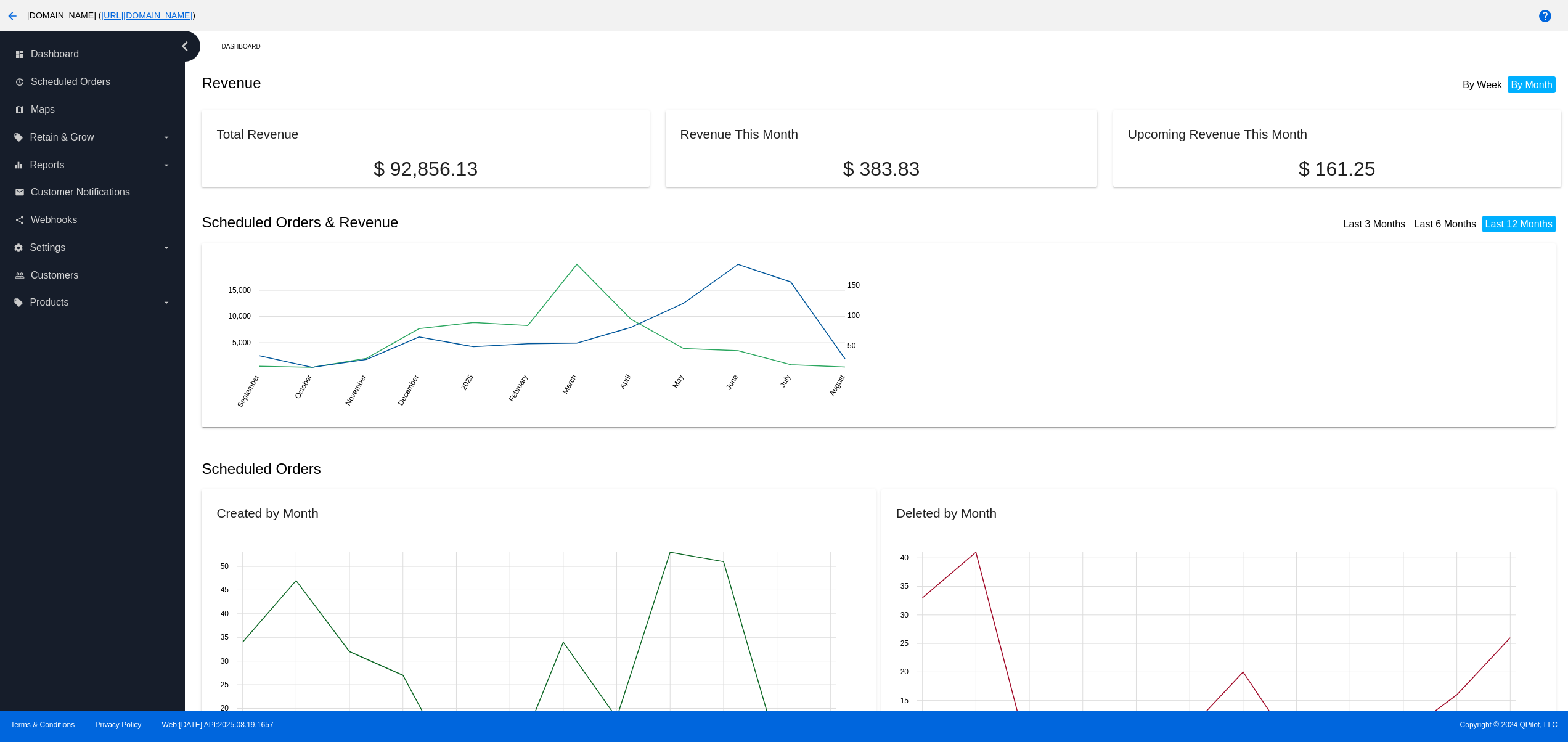
click at [77, 437] on div "dashboard Dashboard update Scheduled Orders map Maps local_offer Retain & Grow …" at bounding box center [92, 371] width 185 height 681
click at [67, 408] on div "dashboard Dashboard update Scheduled Orders map Maps local_offer Retain & Grow …" at bounding box center [92, 371] width 185 height 681
click at [49, 644] on div "dashboard Dashboard update Scheduled Orders map Maps local_offer Retain & Grow …" at bounding box center [92, 371] width 185 height 681
click at [57, 584] on div "dashboard Dashboard update Scheduled Orders map Maps local_offer Retain & Grow …" at bounding box center [92, 371] width 185 height 681
click at [56, 534] on div "dashboard Dashboard update Scheduled Orders map Maps local_offer Retain & Grow …" at bounding box center [92, 371] width 185 height 681
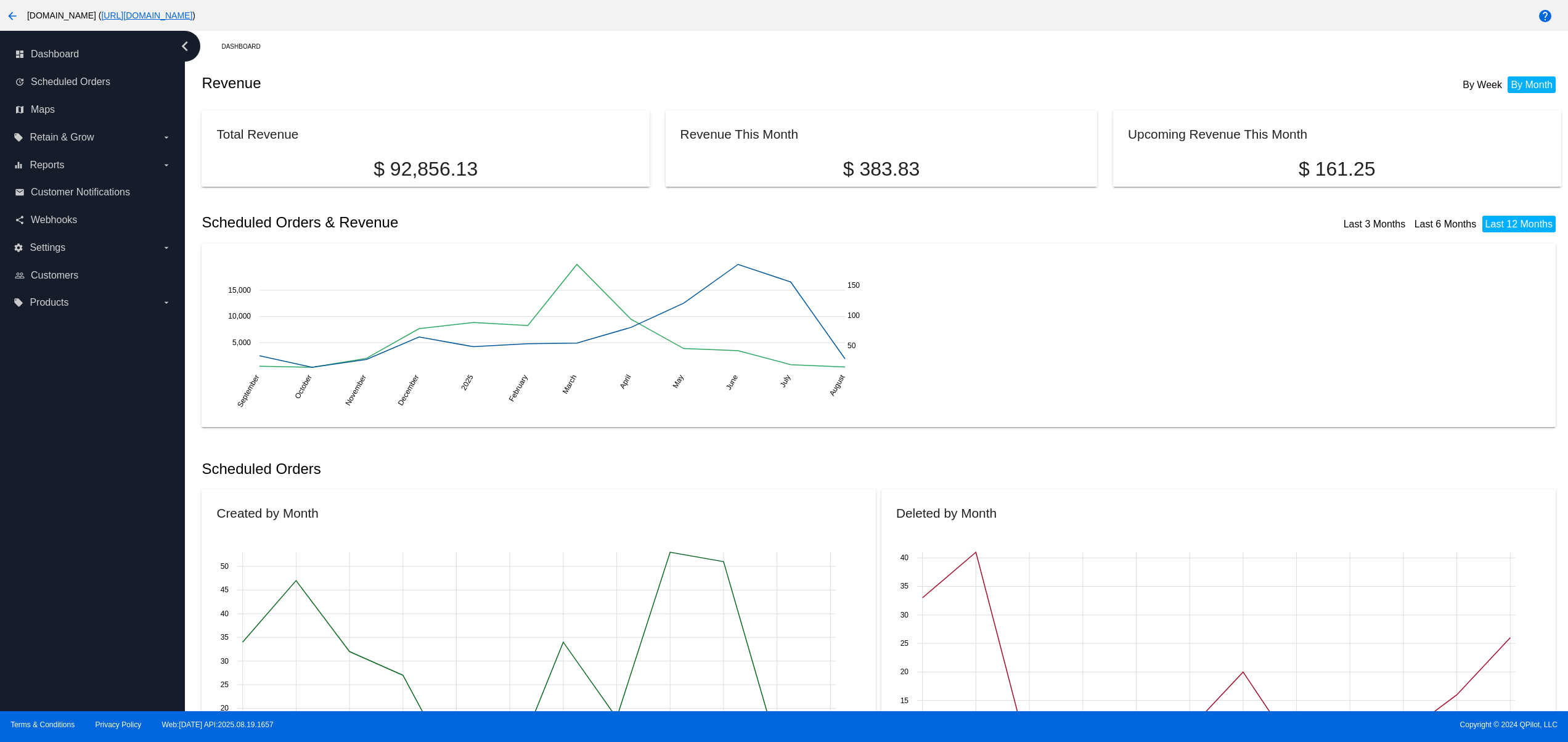
click at [52, 488] on div "dashboard Dashboard update Scheduled Orders map Maps local_offer Retain & Grow …" at bounding box center [92, 371] width 185 height 681
click at [50, 487] on div "dashboard Dashboard update Scheduled Orders map Maps local_offer Retain & Grow …" at bounding box center [92, 371] width 185 height 681
click at [72, 422] on div "dashboard Dashboard update Scheduled Orders map Maps local_offer Retain & Grow …" at bounding box center [92, 371] width 185 height 681
click at [105, 548] on div "dashboard Dashboard update Scheduled Orders map Maps local_offer Retain & Grow …" at bounding box center [92, 371] width 185 height 681
click at [40, 603] on div "dashboard Dashboard update Scheduled Orders map Maps local_offer Retain & Grow …" at bounding box center [92, 371] width 185 height 681
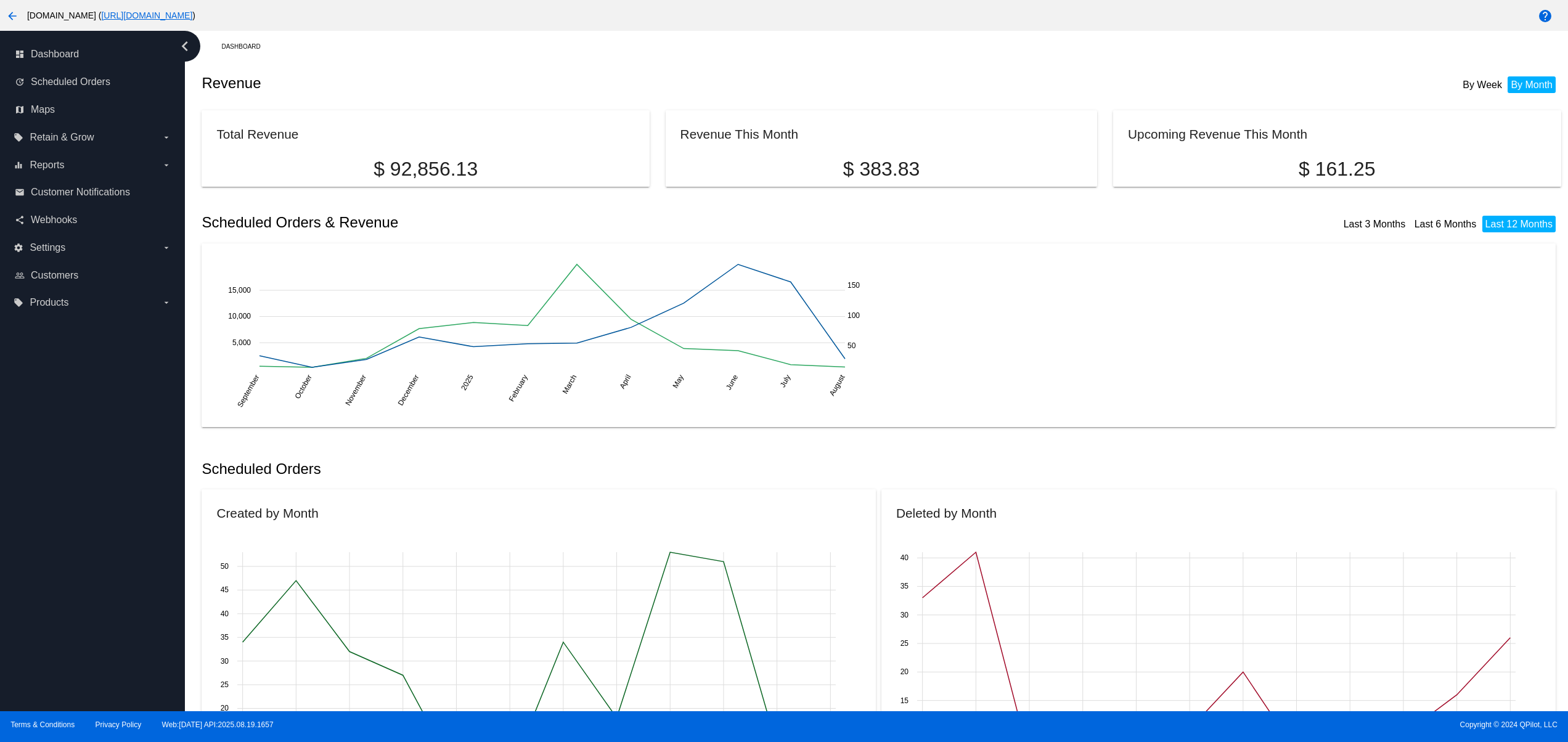
click at [62, 529] on div "dashboard Dashboard update Scheduled Orders map Maps local_offer Retain & Grow …" at bounding box center [92, 371] width 185 height 681
click at [72, 482] on div "dashboard Dashboard update Scheduled Orders map Maps local_offer Retain & Grow …" at bounding box center [92, 371] width 185 height 681
click at [738, 535] on mat-card "Created by Month Sept - [DATE] - [DATE] - [DATE] - [DATE] - [DATE] - [DATE] - […" at bounding box center [538, 648] width 674 height 318
click at [71, 600] on div "dashboard Dashboard update Scheduled Orders map Maps local_offer Retain & Grow …" at bounding box center [92, 371] width 185 height 681
click at [60, 543] on div "dashboard Dashboard update Scheduled Orders map Maps local_offer Retain & Grow …" at bounding box center [92, 371] width 185 height 681
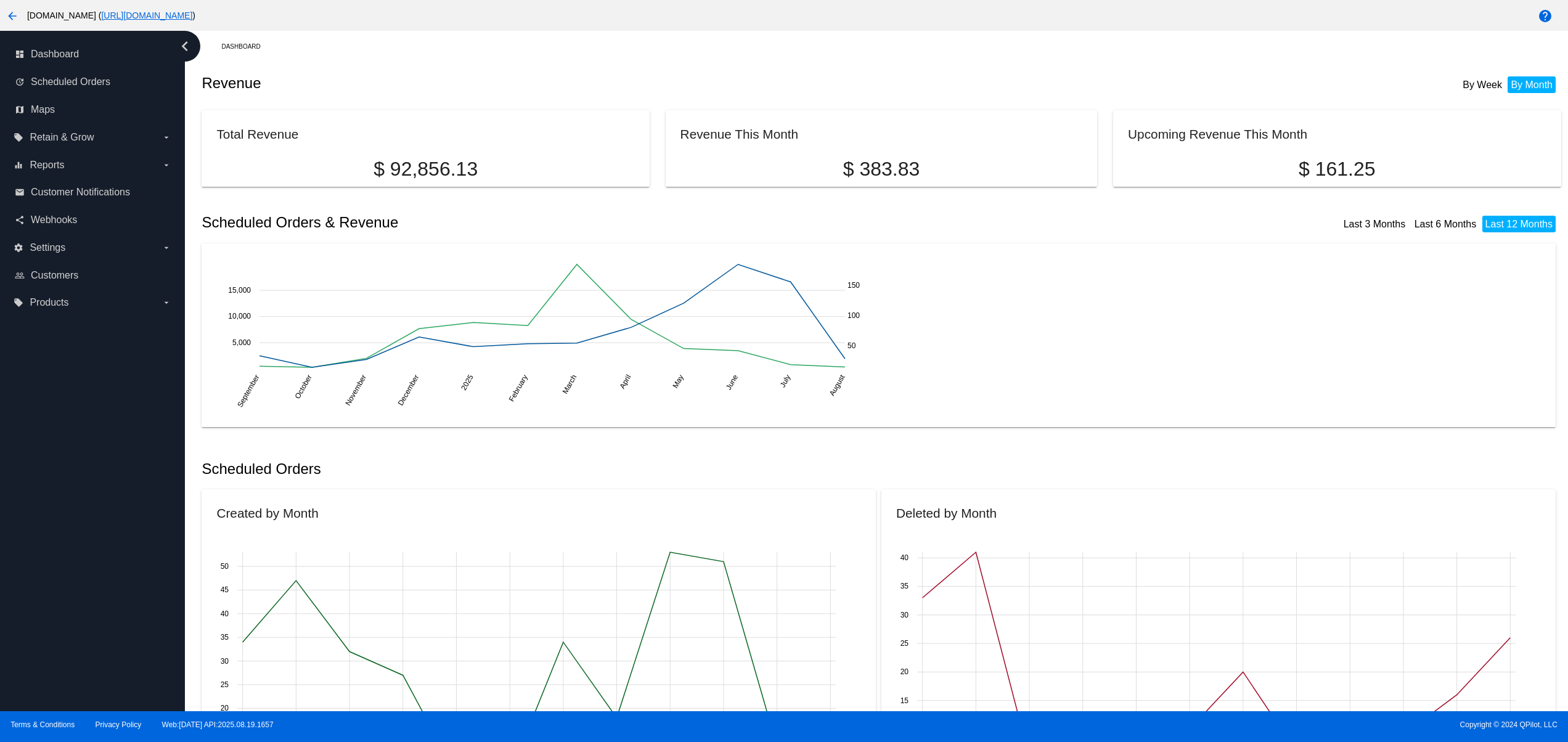
click at [55, 520] on div "dashboard Dashboard update Scheduled Orders map Maps local_offer Retain & Grow …" at bounding box center [92, 371] width 185 height 681
click at [55, 494] on div "dashboard Dashboard update Scheduled Orders map Maps local_offer Retain & Grow …" at bounding box center [92, 371] width 185 height 681
click at [37, 590] on div "dashboard Dashboard update Scheduled Orders map Maps local_offer Retain & Grow …" at bounding box center [92, 371] width 185 height 681
click at [37, 569] on div "dashboard Dashboard update Scheduled Orders map Maps local_offer Retain & Grow …" at bounding box center [92, 371] width 185 height 681
click at [43, 564] on div "dashboard Dashboard update Scheduled Orders map Maps local_offer Retain & Grow …" at bounding box center [92, 371] width 185 height 681
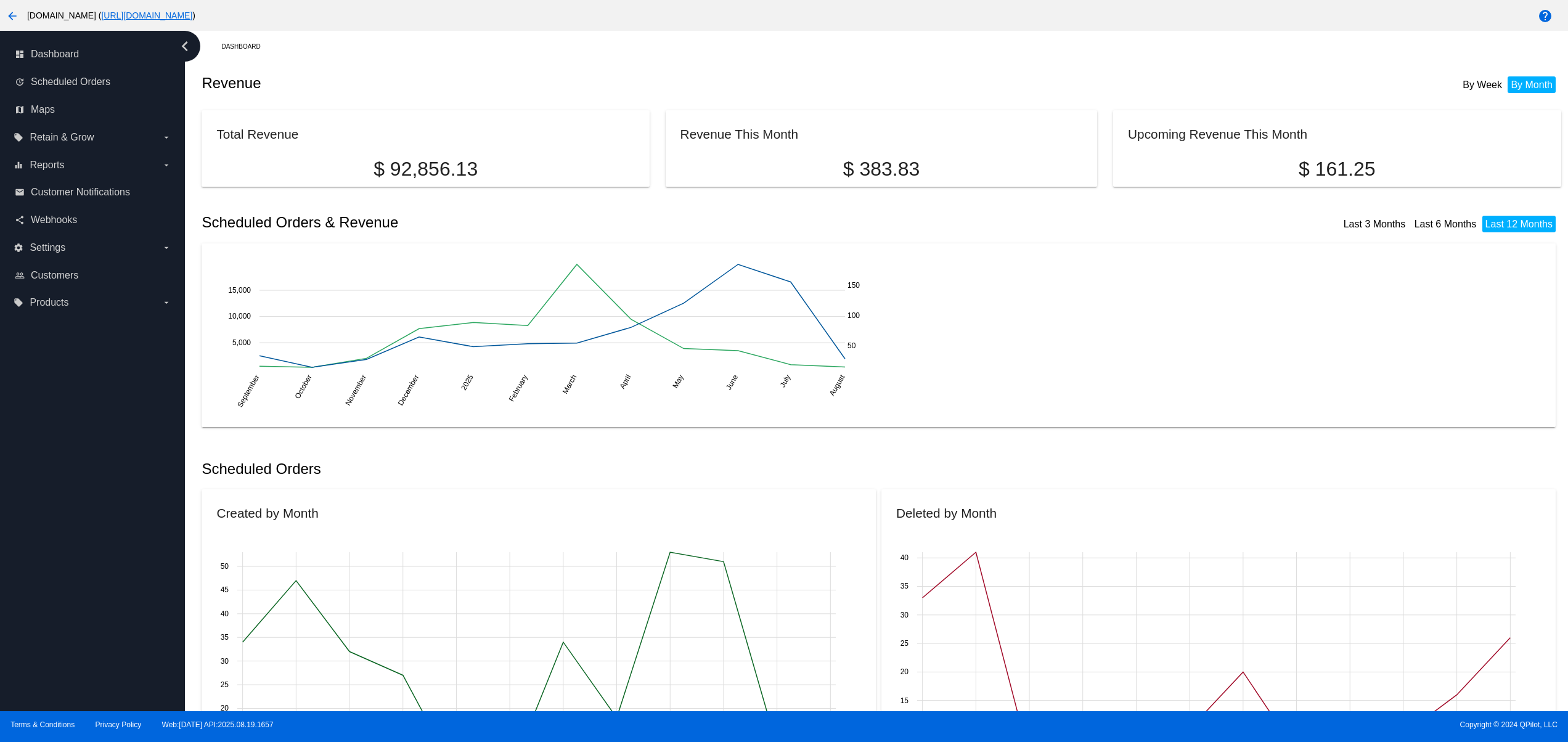
click at [80, 531] on div "dashboard Dashboard update Scheduled Orders map Maps local_offer Retain & Grow …" at bounding box center [92, 371] width 185 height 681
click at [109, 456] on div "dashboard Dashboard update Scheduled Orders map Maps local_offer Retain & Grow …" at bounding box center [92, 371] width 185 height 681
